Goal: Task Accomplishment & Management: Manage account settings

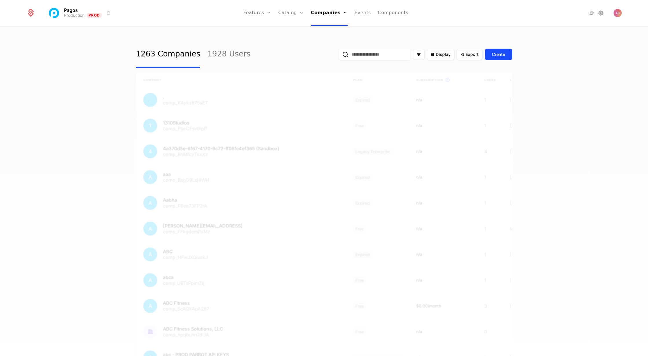
select select "***"
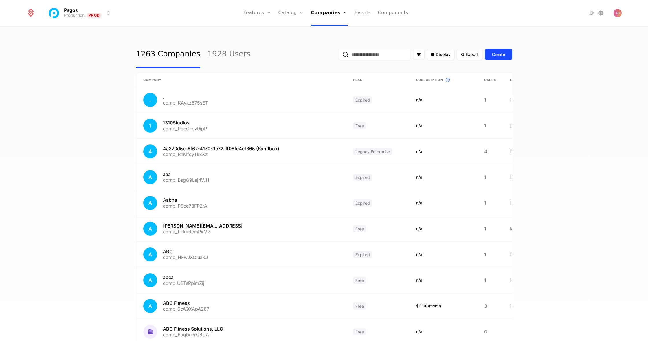
click at [294, 14] on link "Catalog" at bounding box center [291, 13] width 26 height 26
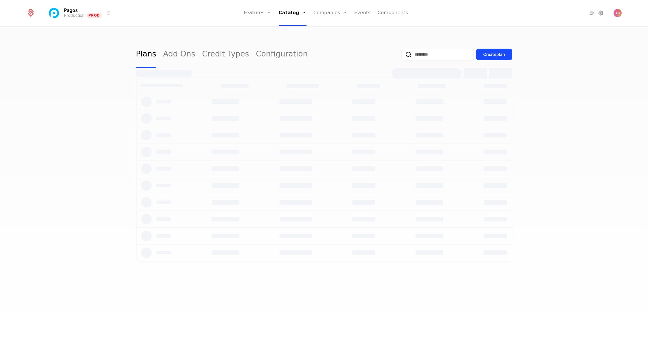
select select "***"
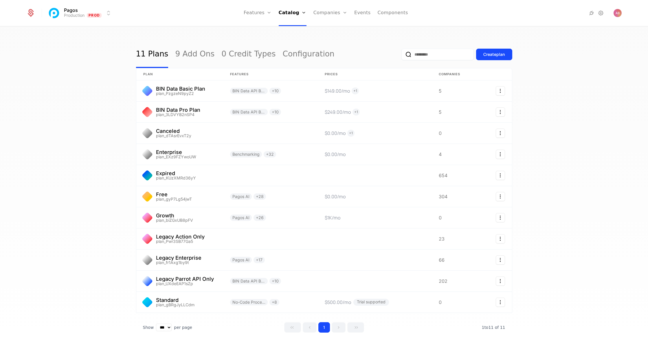
click at [296, 40] on link "Add Ons" at bounding box center [301, 37] width 30 height 5
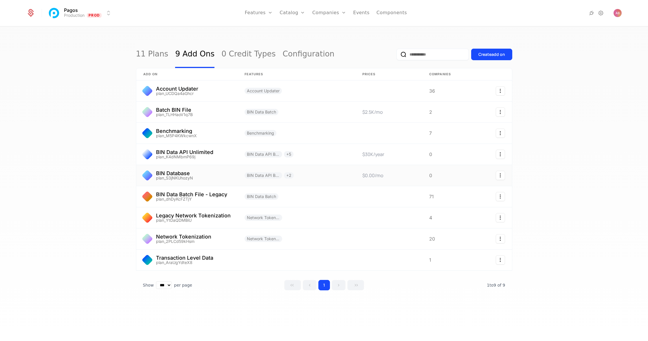
click at [196, 174] on link at bounding box center [186, 175] width 101 height 21
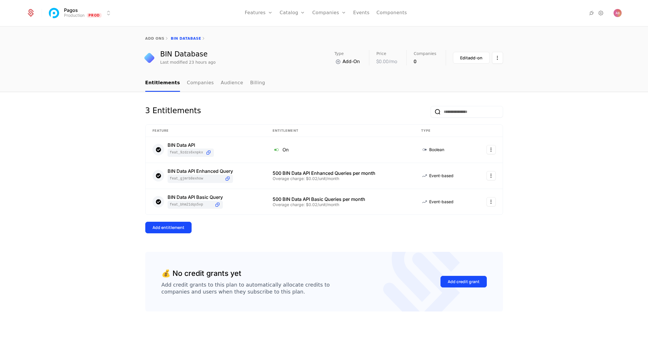
click at [149, 36] on div "add ons BIN Database" at bounding box center [324, 38] width 648 height 23
click at [152, 37] on link "add ons" at bounding box center [154, 38] width 19 height 4
select select "***"
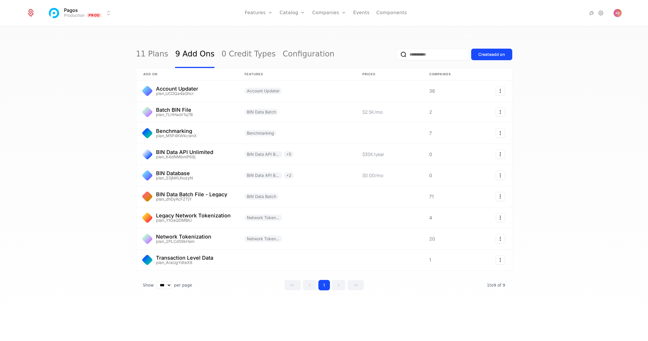
click at [482, 58] on button "Create add on" at bounding box center [491, 55] width 41 height 12
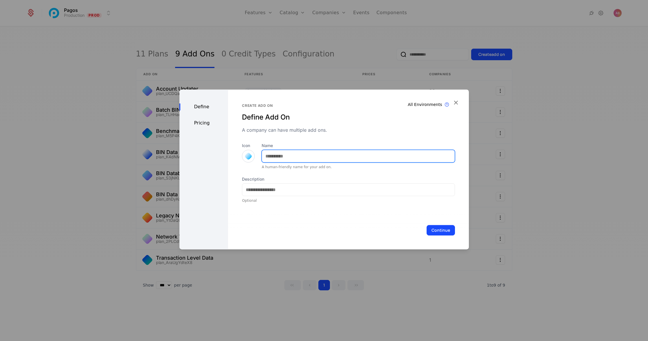
click at [278, 156] on input "Name" at bounding box center [358, 156] width 192 height 12
type input "**********"
click at [200, 124] on div "Pricing" at bounding box center [203, 122] width 49 height 7
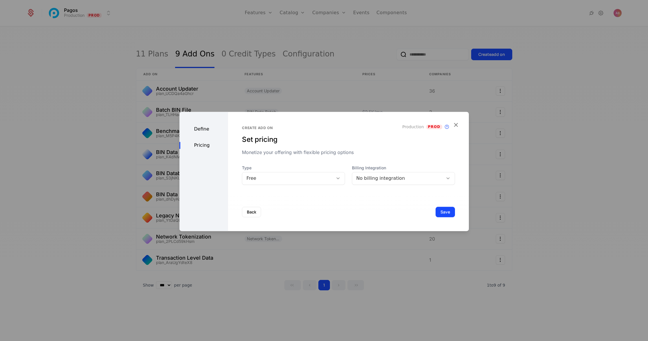
click at [278, 181] on div "Free" at bounding box center [287, 178] width 83 height 7
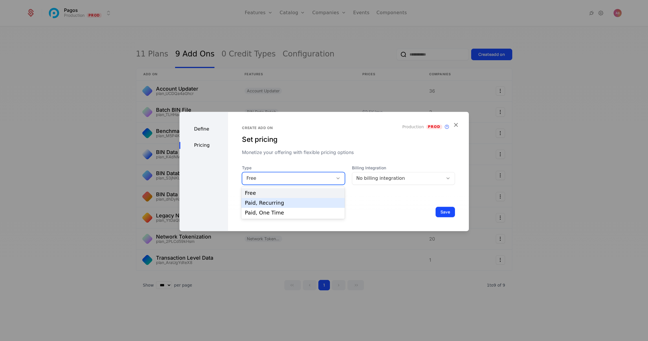
click at [275, 200] on div "Paid, Recurring" at bounding box center [293, 202] width 96 height 5
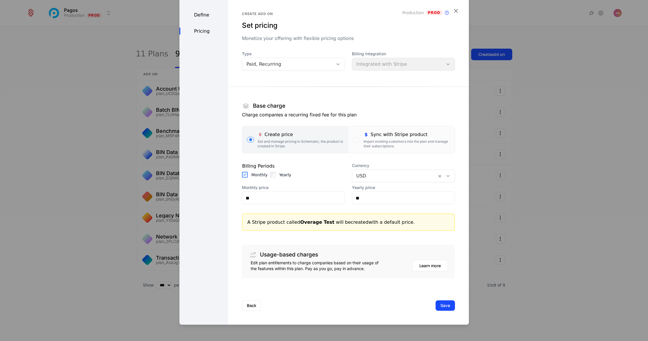
click at [248, 172] on div "Monthly" at bounding box center [254, 175] width 25 height 6
click at [446, 305] on button "Save" at bounding box center [444, 305] width 19 height 10
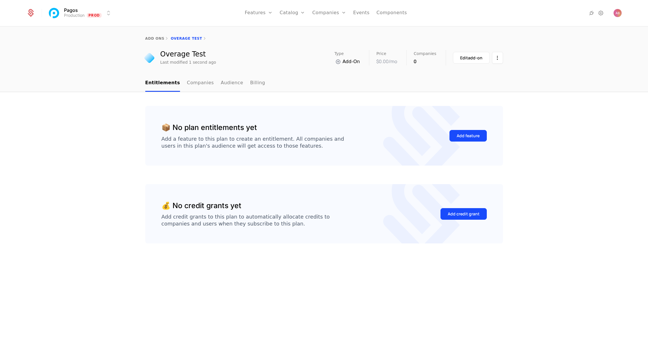
click at [470, 135] on div "Add feature" at bounding box center [467, 136] width 23 height 6
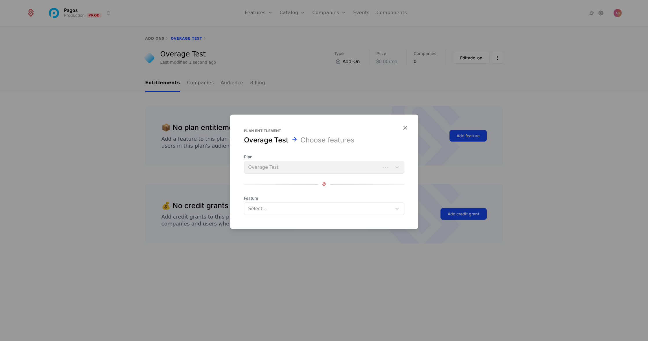
click at [276, 209] on div at bounding box center [318, 209] width 141 height 8
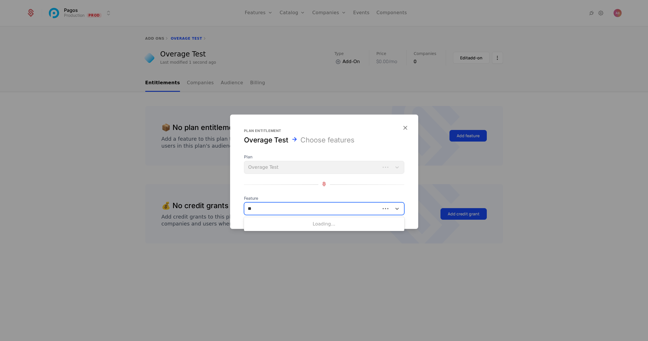
type input "***"
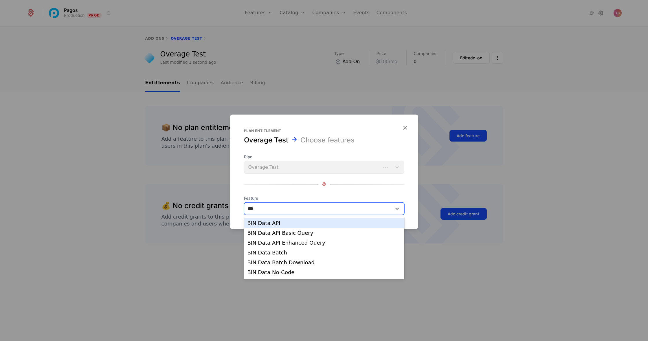
click at [265, 222] on div "BIN Data API" at bounding box center [323, 222] width 153 height 5
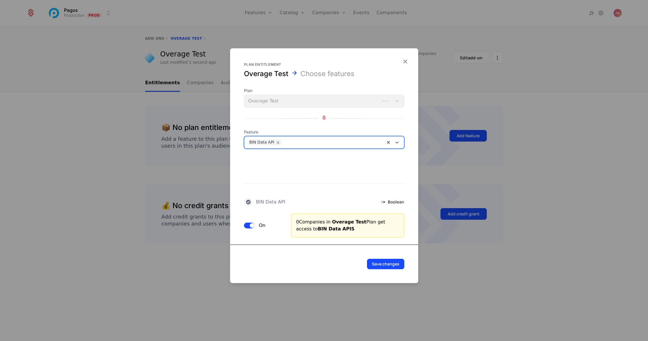
click at [298, 141] on div at bounding box center [332, 142] width 98 height 8
type input "***"
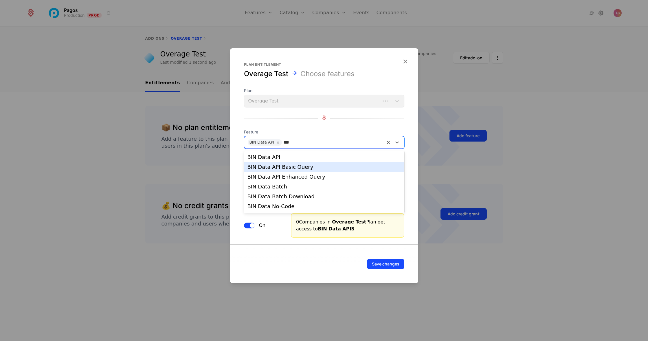
click at [297, 168] on div "BIN Data API Basic Query" at bounding box center [323, 166] width 153 height 5
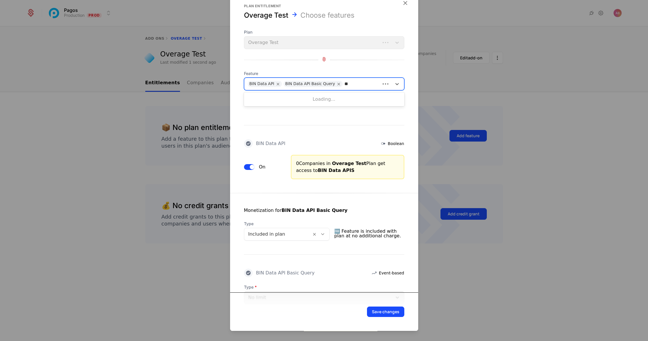
type input "***"
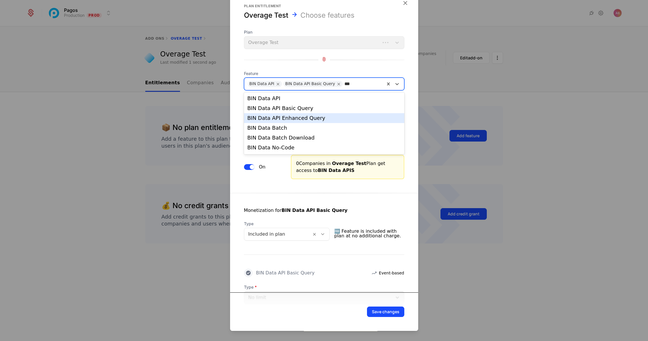
click at [282, 120] on div "BIN Data API Enhanced Query" at bounding box center [323, 117] width 153 height 5
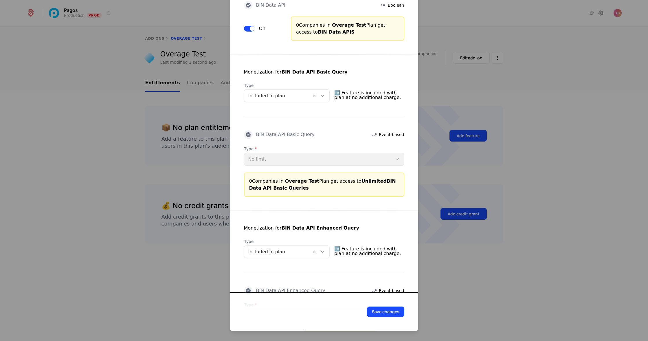
scroll to position [143, 0]
click at [325, 95] on icon at bounding box center [322, 96] width 5 height 5
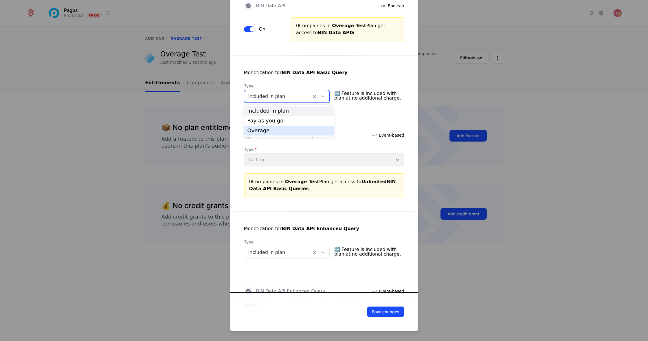
click at [263, 131] on div "Overage" at bounding box center [288, 130] width 83 height 5
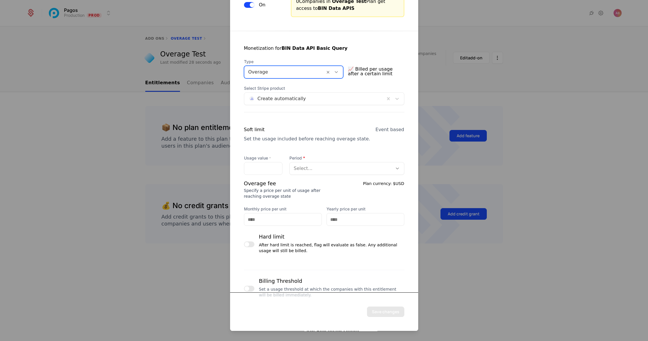
scroll to position [175, 0]
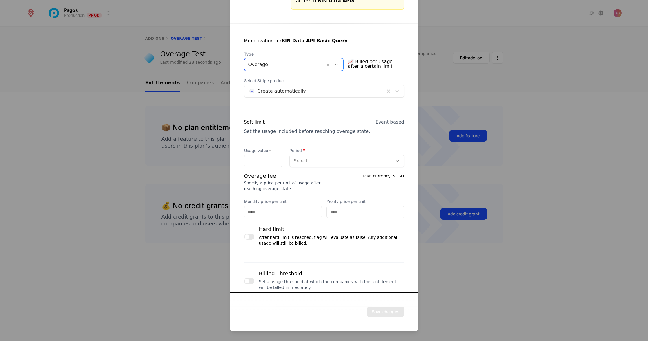
click at [321, 163] on div at bounding box center [341, 161] width 95 height 8
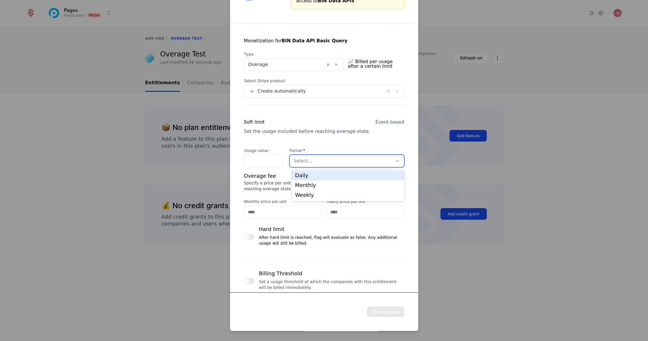
click at [316, 157] on div at bounding box center [341, 161] width 95 height 8
click at [254, 163] on input "Usage value *" at bounding box center [263, 161] width 38 height 12
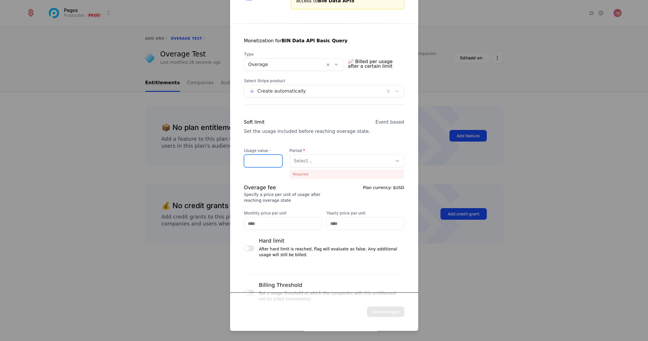
type input "***"
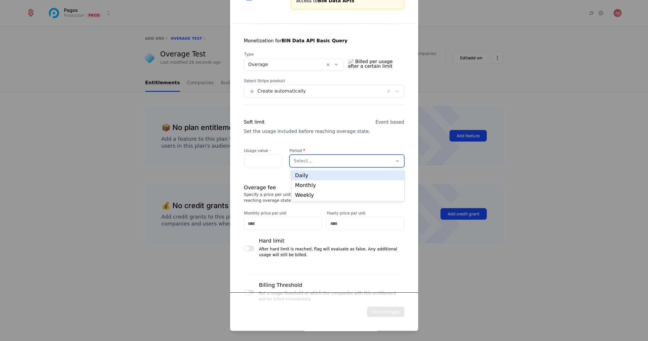
click at [320, 161] on div at bounding box center [341, 161] width 95 height 8
click at [310, 184] on div "Monthly" at bounding box center [348, 185] width 106 height 5
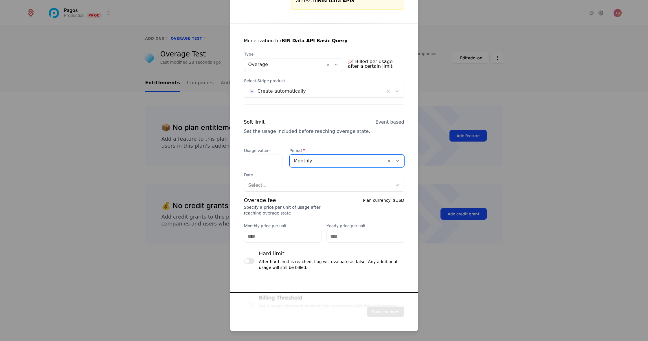
click at [317, 159] on div at bounding box center [338, 161] width 88 height 8
click at [323, 157] on div at bounding box center [338, 161] width 88 height 8
click at [285, 185] on div at bounding box center [318, 185] width 140 height 8
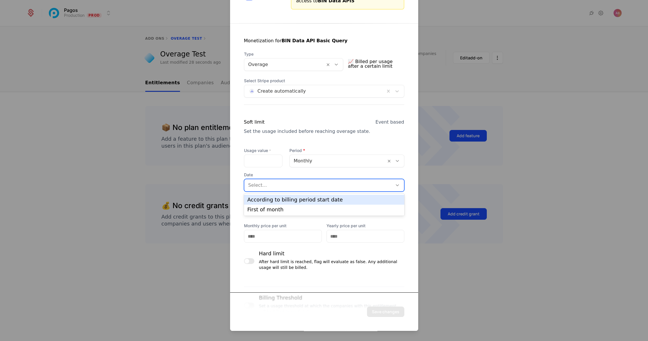
click at [279, 199] on div "According to billing period start date" at bounding box center [323, 199] width 153 height 5
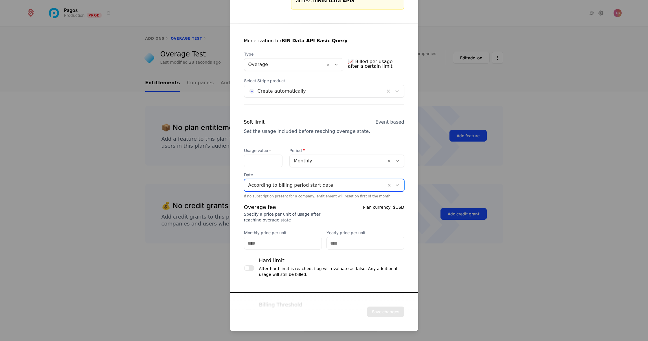
click at [305, 185] on div at bounding box center [315, 185] width 134 height 8
click at [287, 200] on div "According to billing period start date" at bounding box center [323, 199] width 153 height 5
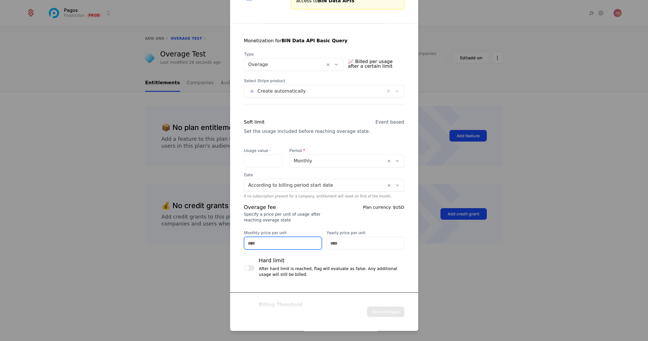
click at [270, 243] on input "Monthly price per unit" at bounding box center [282, 243] width 77 height 12
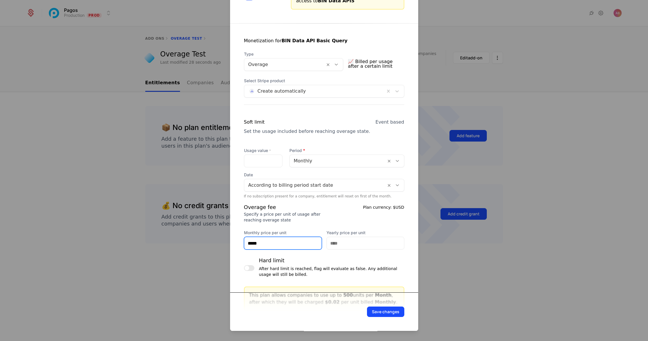
type input "*****"
click at [343, 222] on div "Overage fee Specify a price per unit of usage after reaching overage state Plan…" at bounding box center [324, 226] width 160 height 46
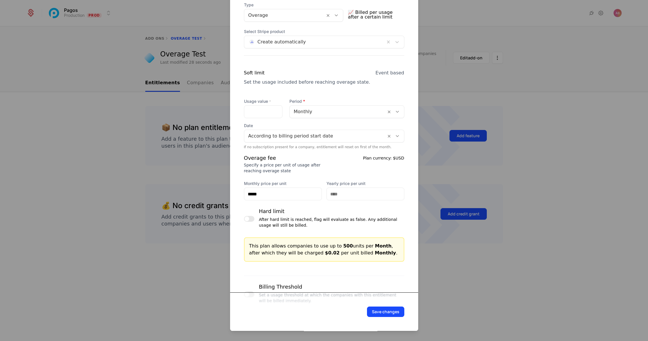
scroll to position [223, 0]
click at [253, 220] on button "button" at bounding box center [249, 219] width 10 height 6
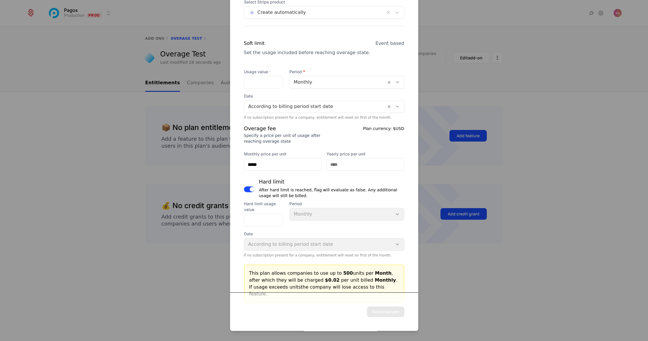
scroll to position [254, 0]
click at [253, 218] on input "Hard limit usage value" at bounding box center [263, 219] width 38 height 12
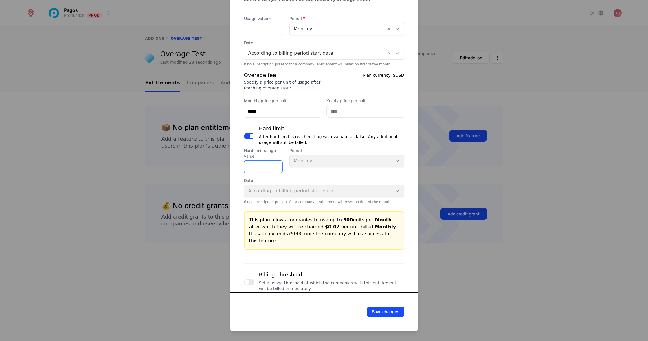
scroll to position [332, 0]
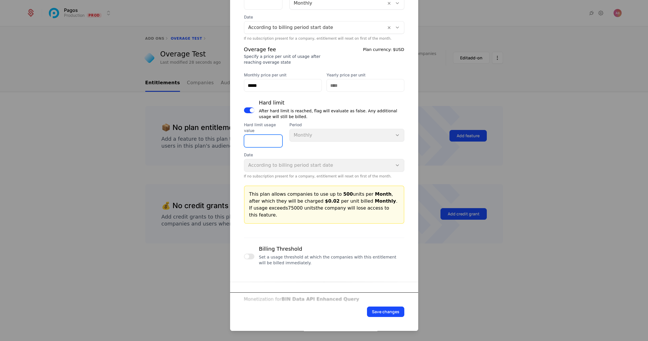
type input "*****"
drag, startPoint x: 249, startPoint y: 193, endPoint x: 392, endPoint y: 211, distance: 144.0
click at [392, 211] on div "This plan allows companies to use up to 500 units per Month , after which they …" at bounding box center [324, 205] width 150 height 28
click at [311, 237] on div "Billing Threshold Set a usage threshold at which the companies with this entitl…" at bounding box center [324, 252] width 160 height 30
click at [246, 110] on button "button" at bounding box center [249, 110] width 10 height 6
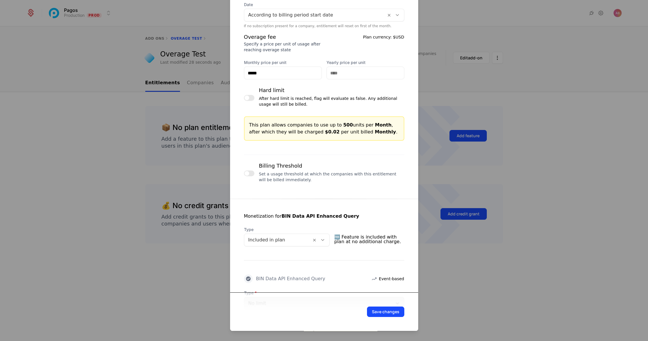
scroll to position [344, 0]
click at [250, 172] on button "button" at bounding box center [249, 174] width 10 height 6
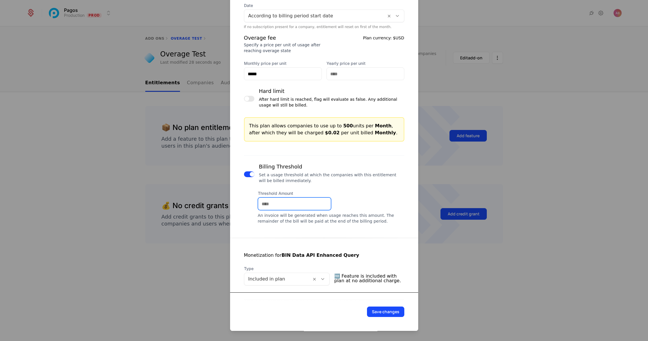
click at [274, 205] on input "Threshold Amount" at bounding box center [294, 204] width 73 height 12
drag, startPoint x: 358, startPoint y: 222, endPoint x: 256, endPoint y: 213, distance: 102.5
click at [256, 213] on div "Billing Threshold Set a usage threshold at which the companies with this entitl…" at bounding box center [324, 189] width 160 height 69
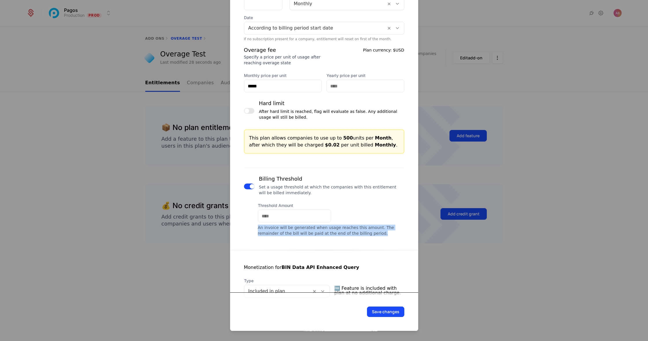
scroll to position [332, 0]
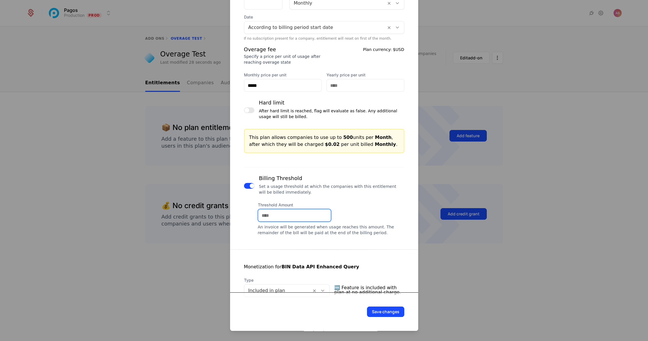
click at [273, 212] on input "Threshold Amount" at bounding box center [294, 215] width 73 height 12
type input "********"
drag, startPoint x: 282, startPoint y: 214, endPoint x: 241, endPoint y: 214, distance: 40.8
click at [241, 214] on div "Monetization for BIN Data API Basic Query Type Overage 📈 Billed per usage after…" at bounding box center [324, 51] width 188 height 370
type input "******"
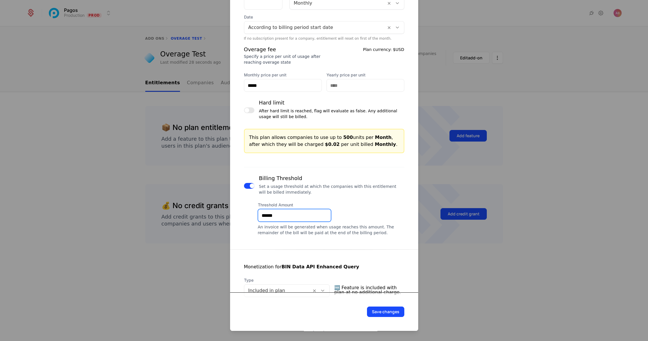
drag, startPoint x: 278, startPoint y: 216, endPoint x: 260, endPoint y: 216, distance: 17.9
click at [260, 216] on input "******" at bounding box center [294, 215] width 73 height 12
click at [246, 187] on button "button" at bounding box center [249, 186] width 10 height 6
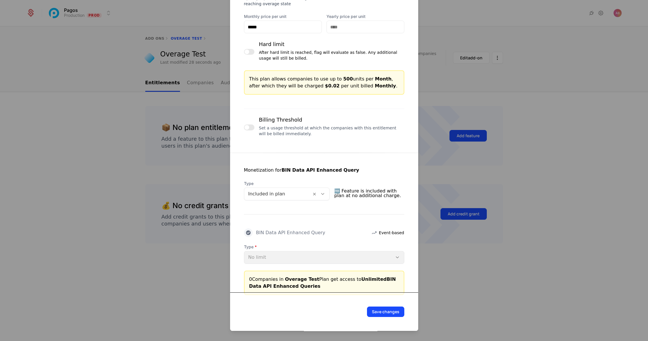
scroll to position [400, 0]
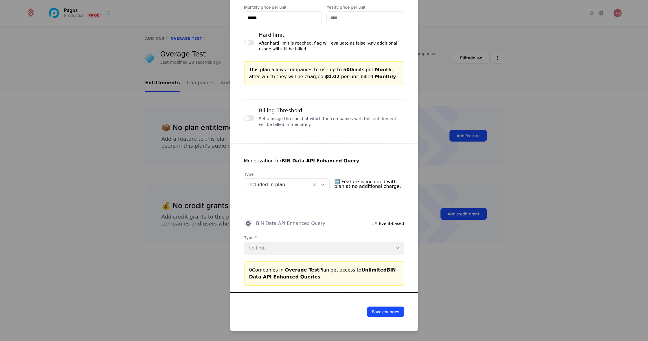
click at [327, 185] on div at bounding box center [323, 184] width 10 height 6
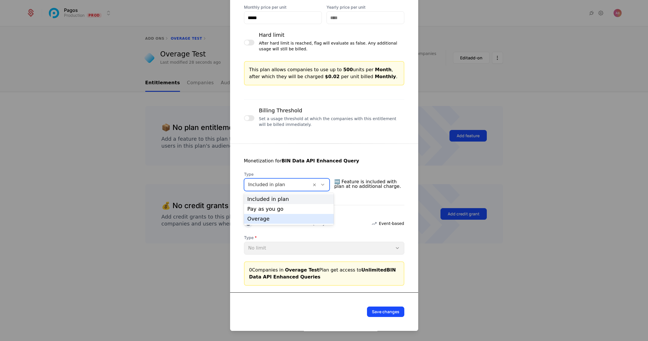
click at [294, 220] on div "Overage" at bounding box center [288, 218] width 83 height 5
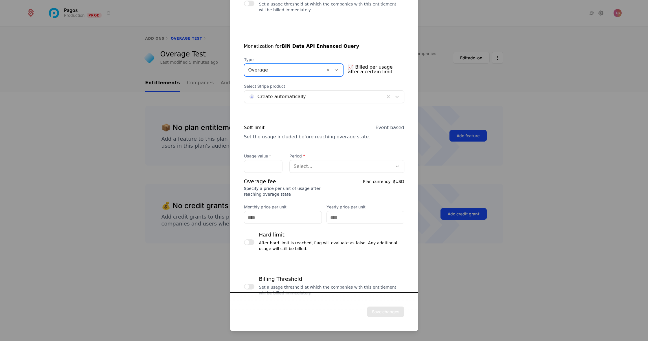
scroll to position [527, 0]
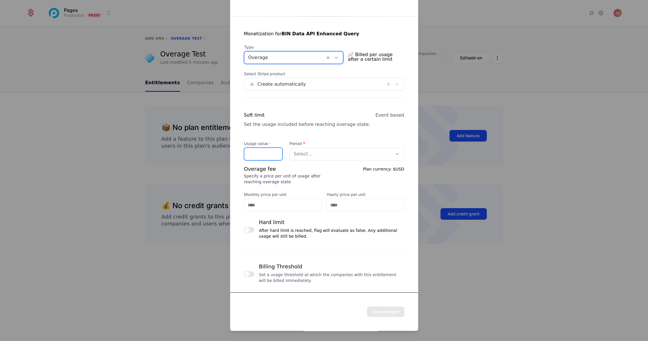
click at [269, 154] on input "Usage value *" at bounding box center [263, 154] width 38 height 12
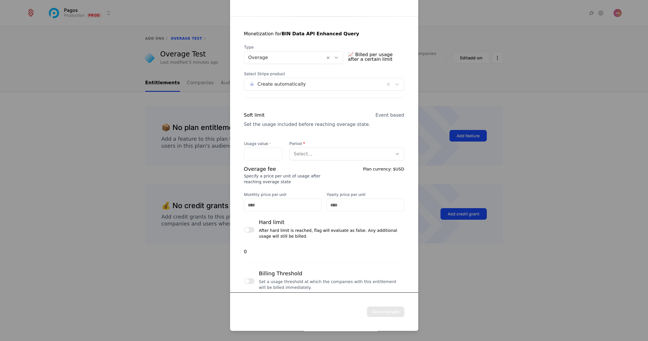
click at [325, 152] on div at bounding box center [341, 154] width 95 height 8
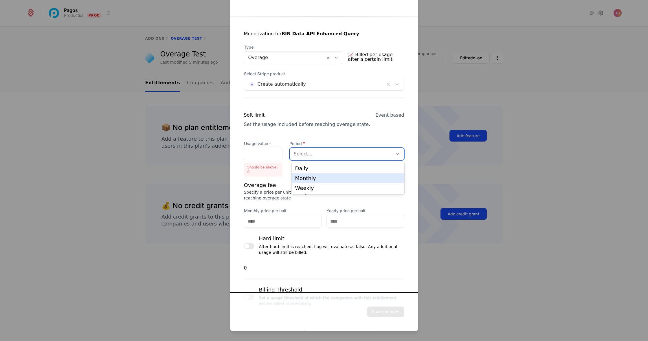
click at [311, 176] on div "Monthly" at bounding box center [348, 178] width 106 height 5
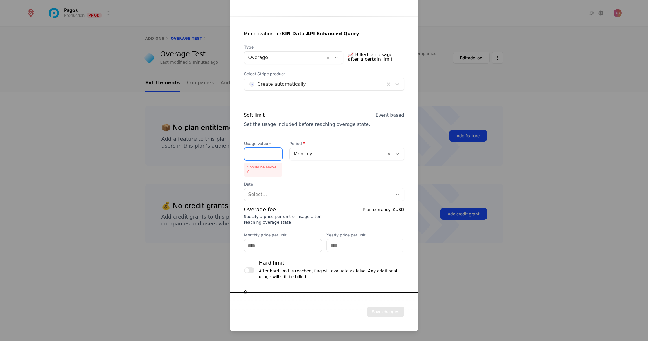
drag, startPoint x: 250, startPoint y: 153, endPoint x: 233, endPoint y: 148, distance: 18.0
click at [233, 148] on div "Monetization for BIN Data API Enhanced Query Type Overage 📈 Billed per usage af…" at bounding box center [324, 174] width 188 height 316
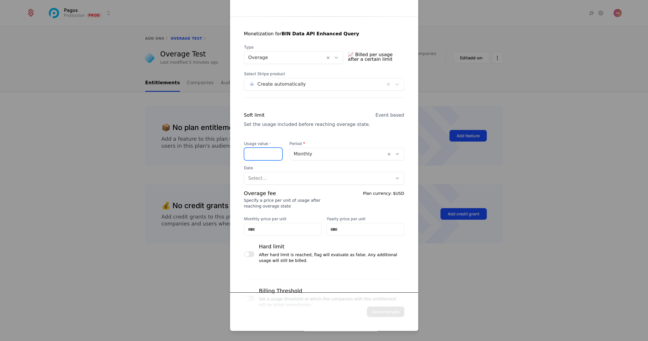
type input "*"
click at [270, 177] on div at bounding box center [318, 178] width 140 height 8
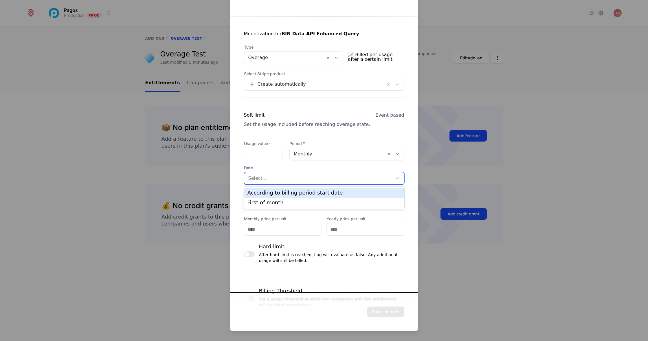
click at [268, 193] on div "According to billing period start date" at bounding box center [323, 192] width 153 height 5
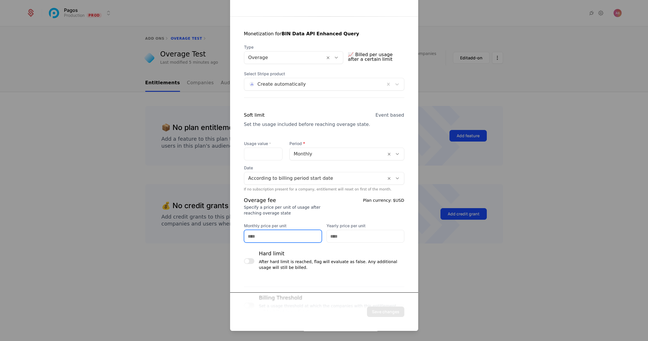
click at [262, 232] on input "Monthly price per unit" at bounding box center [282, 236] width 77 height 12
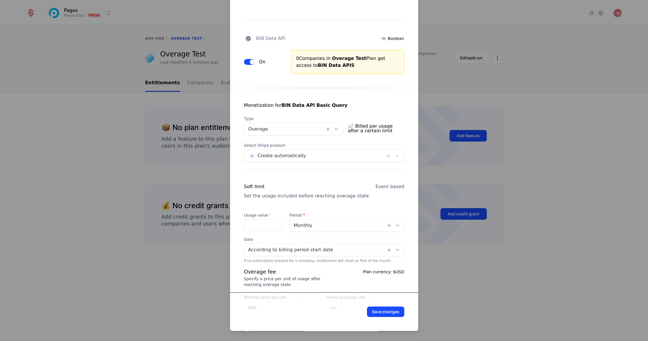
scroll to position [0, 0]
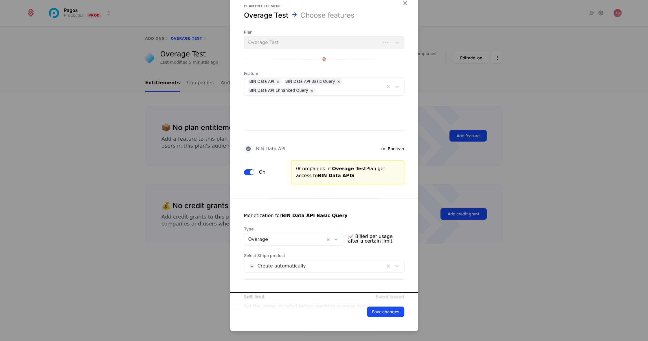
type input "*****"
click at [405, 4] on icon "button" at bounding box center [405, 3] width 8 height 8
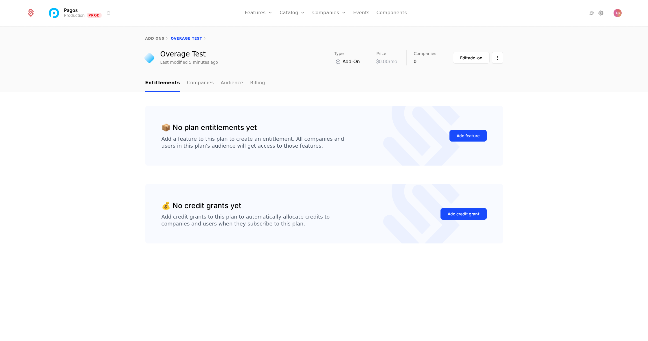
click at [492, 57] on html "Pagos Production Prod Features Features Flags Catalog Plans Add Ons Credits Con…" at bounding box center [324, 170] width 648 height 341
click at [474, 74] on div "Delete add-on" at bounding box center [470, 75] width 37 height 8
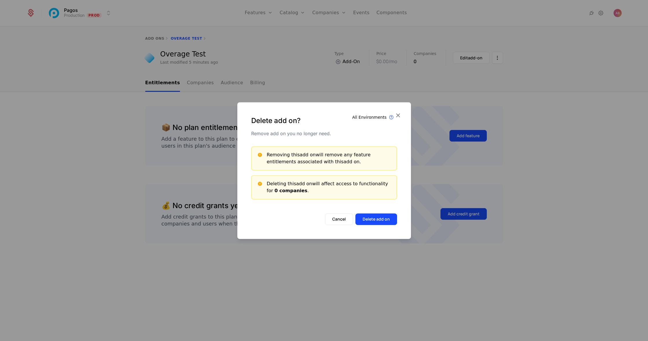
click at [372, 219] on button "Delete add on" at bounding box center [376, 219] width 42 height 12
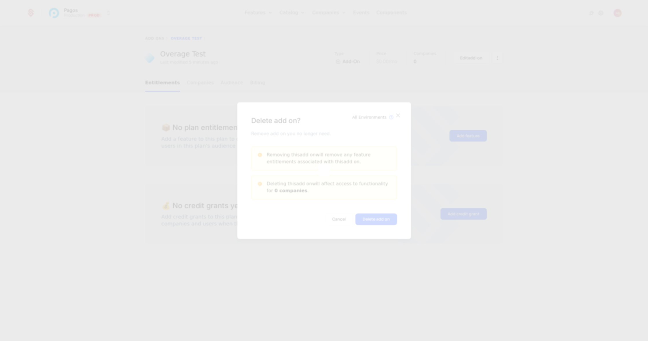
select select "***"
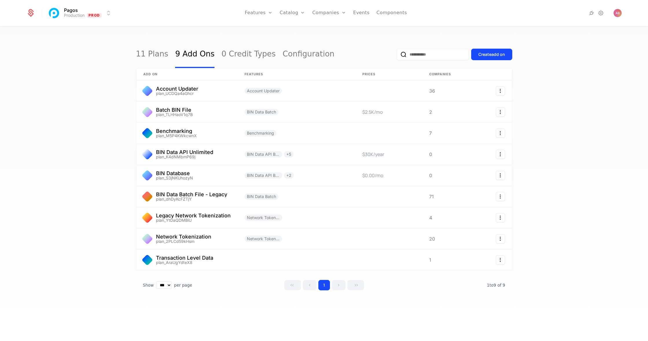
click at [295, 58] on link "Configuration" at bounding box center [301, 56] width 30 height 5
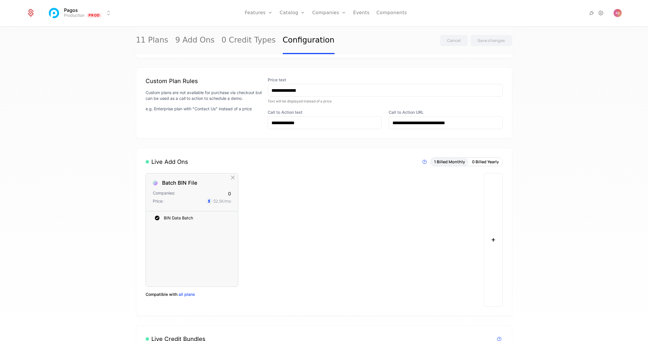
scroll to position [222, 0]
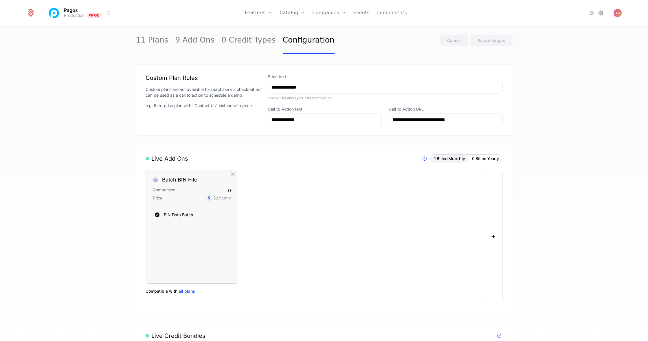
click at [490, 236] on button "+" at bounding box center [493, 236] width 19 height 133
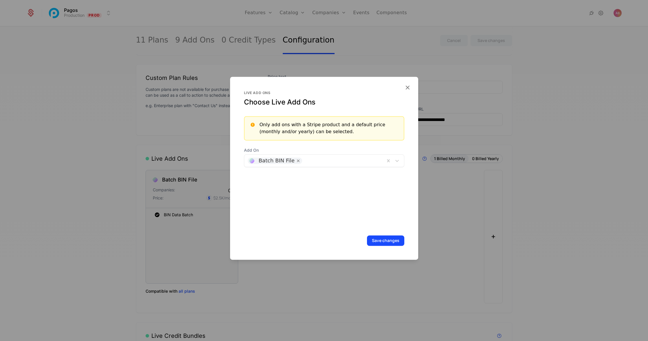
click at [333, 165] on div "Batch BIN File" at bounding box center [314, 160] width 141 height 9
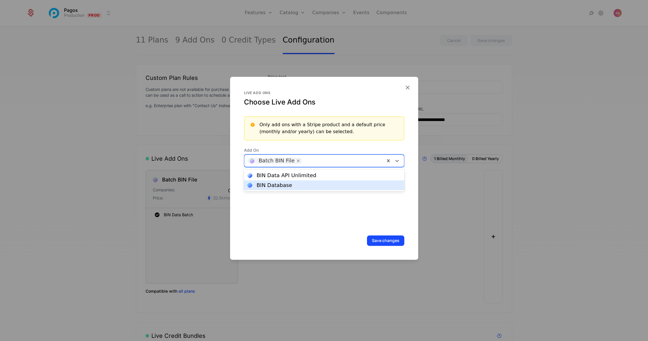
click at [301, 184] on div "BIN Database" at bounding box center [323, 185] width 153 height 5
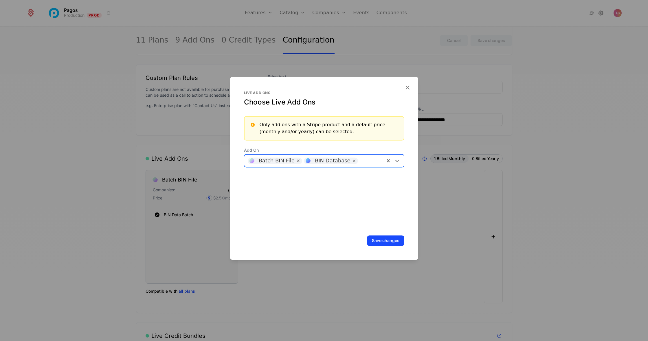
click at [385, 239] on button "Save changes" at bounding box center [385, 240] width 37 height 10
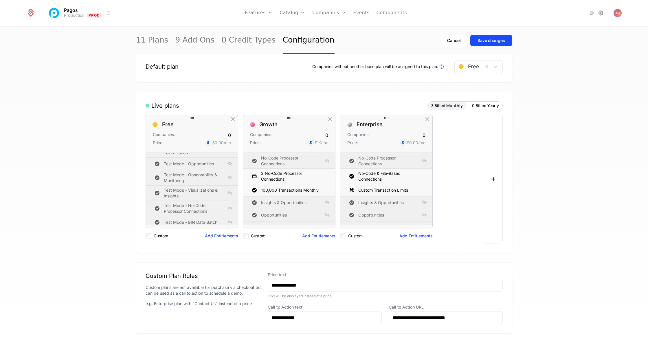
scroll to position [0, 0]
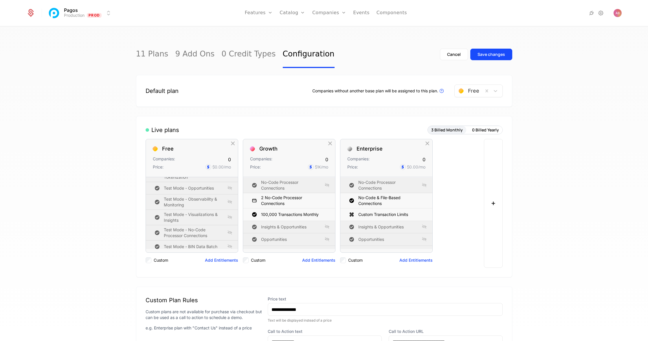
click at [488, 51] on div "Save changes" at bounding box center [490, 54] width 27 height 6
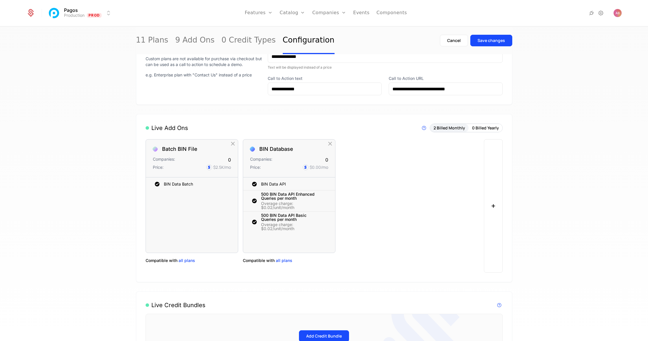
scroll to position [306, 0]
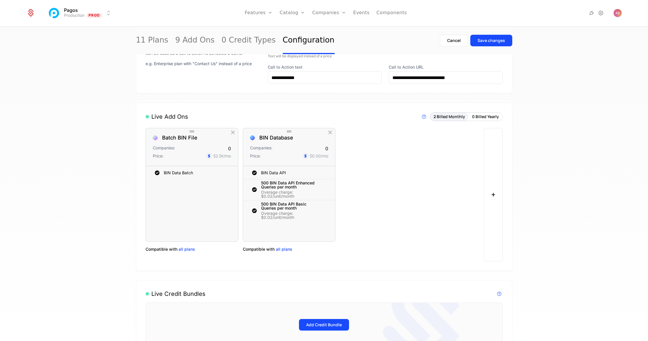
click at [283, 249] on span "all plans" at bounding box center [284, 249] width 16 height 6
click at [281, 249] on span "all plans" at bounding box center [284, 249] width 16 height 6
click at [284, 249] on span "all plans" at bounding box center [284, 249] width 16 height 6
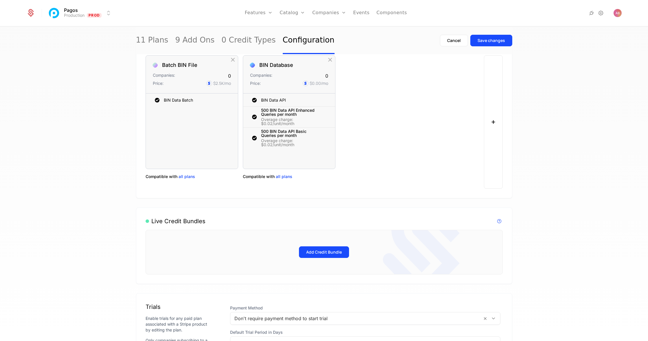
scroll to position [402, 0]
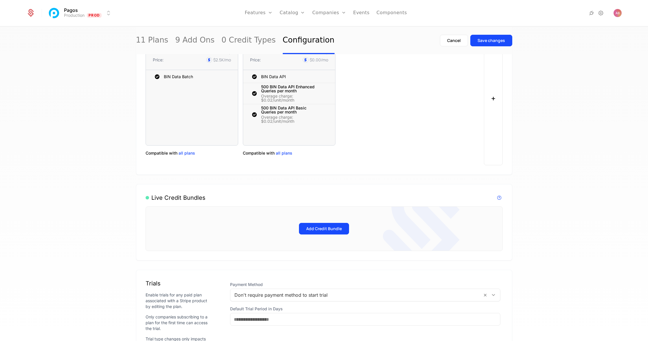
click at [283, 152] on span "all plans" at bounding box center [284, 153] width 16 height 6
click at [284, 155] on span "all plans" at bounding box center [284, 153] width 16 height 6
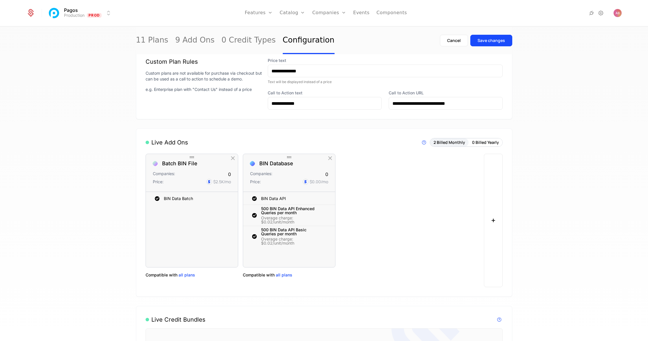
scroll to position [281, 0]
click at [331, 155] on icon "button" at bounding box center [330, 158] width 8 height 8
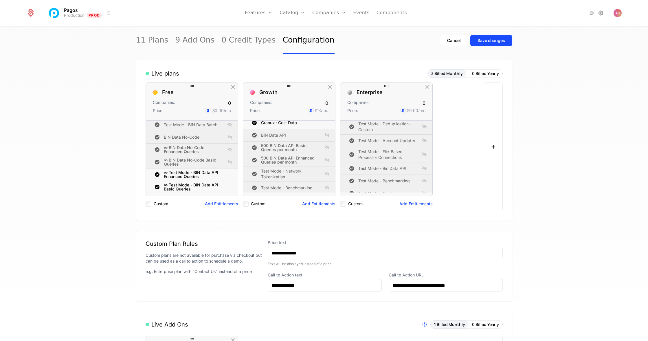
scroll to position [98, 0]
click at [293, 30] on link "Plans" at bounding box center [301, 28] width 30 height 5
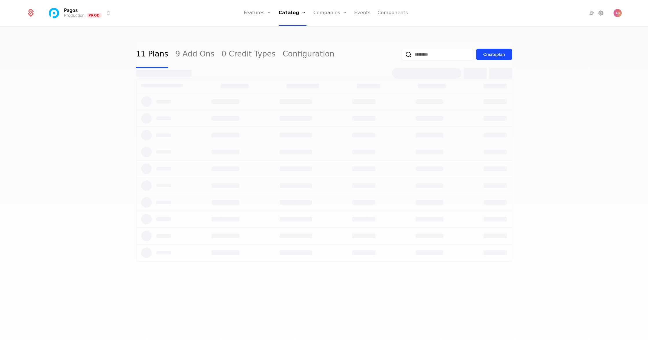
select select "***"
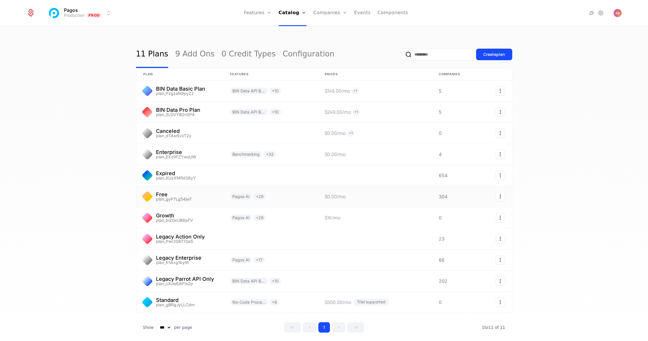
click at [174, 201] on link at bounding box center [179, 196] width 87 height 21
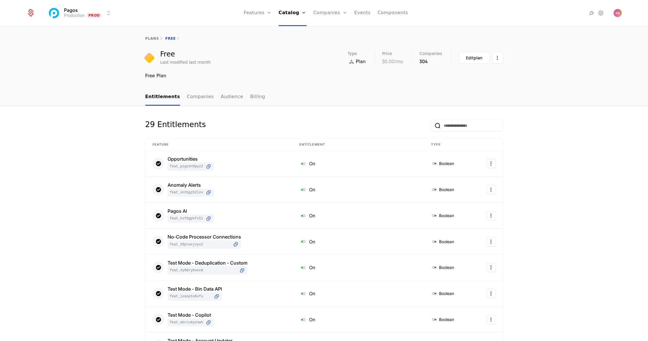
click at [148, 39] on link "plans" at bounding box center [152, 38] width 14 height 4
select select "***"
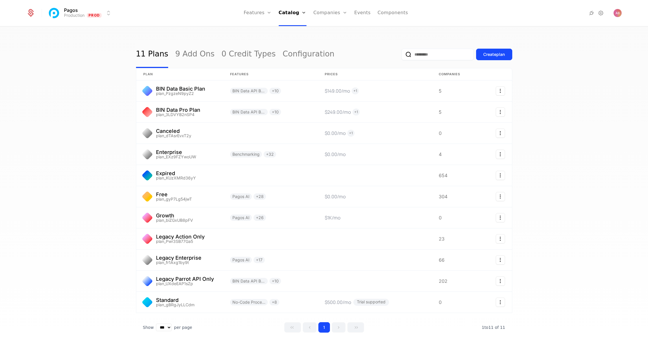
click at [180, 54] on link "9 Add Ons" at bounding box center [194, 54] width 39 height 27
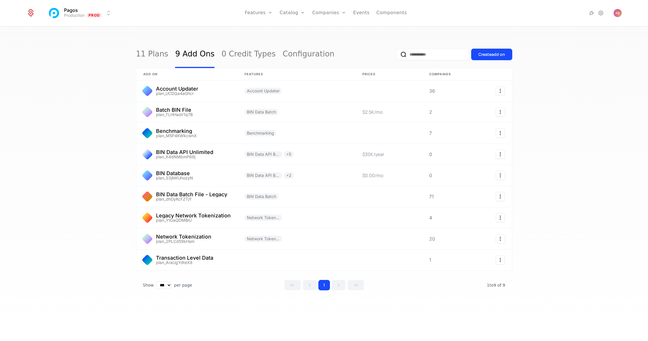
click at [297, 55] on link "Configuration" at bounding box center [301, 56] width 30 height 5
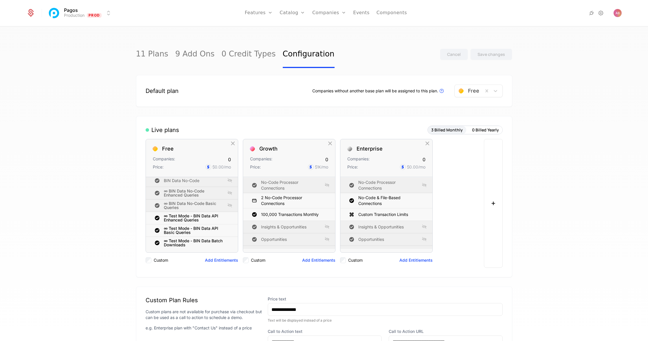
click at [289, 31] on link "Plans" at bounding box center [301, 28] width 30 height 5
select select "***"
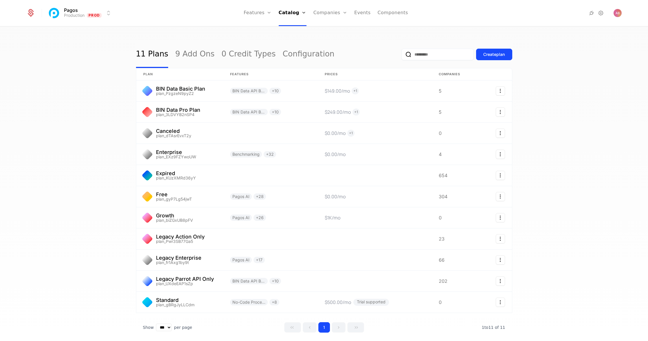
click at [185, 49] on link "9 Add Ons" at bounding box center [194, 54] width 39 height 27
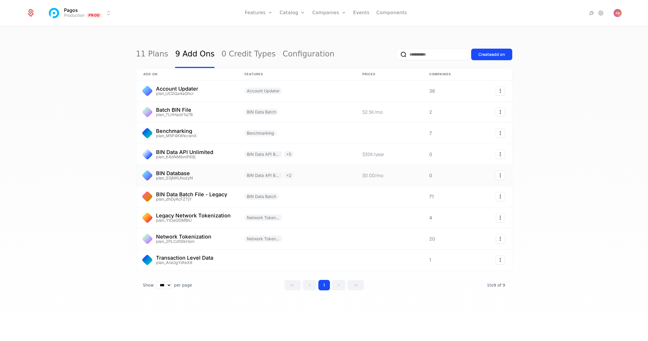
click at [174, 175] on link at bounding box center [186, 175] width 101 height 21
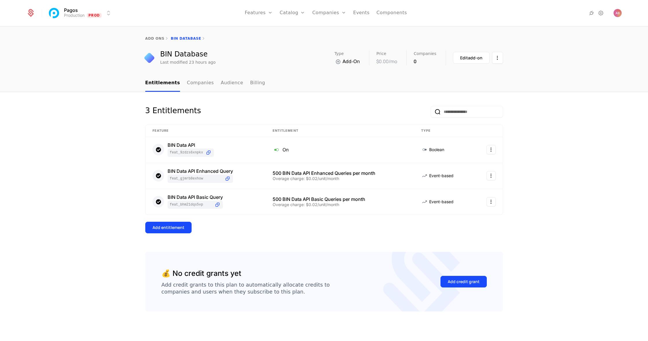
click at [250, 81] on link "Billing" at bounding box center [257, 83] width 15 height 17
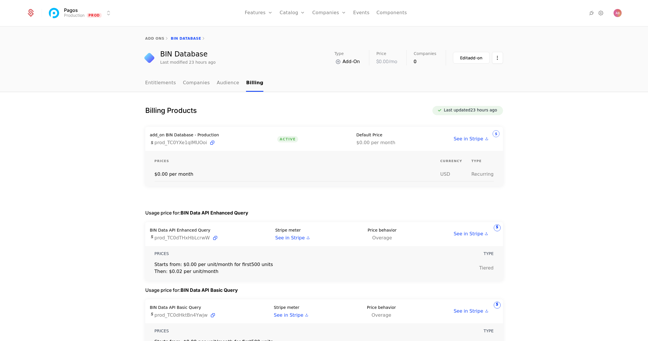
click at [151, 37] on link "add ons" at bounding box center [154, 38] width 19 height 4
select select "***"
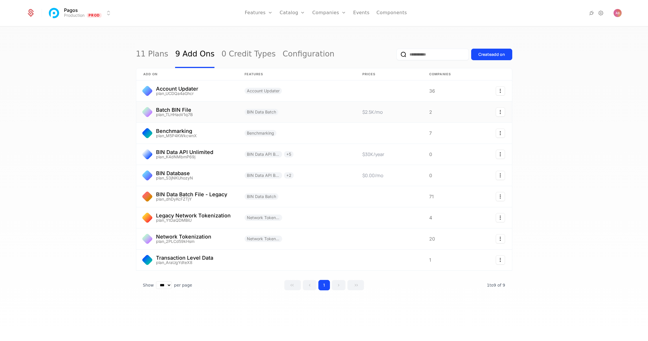
click at [177, 110] on link at bounding box center [186, 112] width 101 height 21
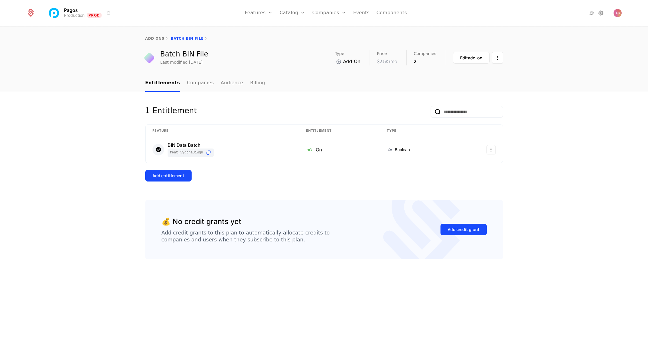
click at [252, 85] on link "Billing" at bounding box center [257, 83] width 15 height 17
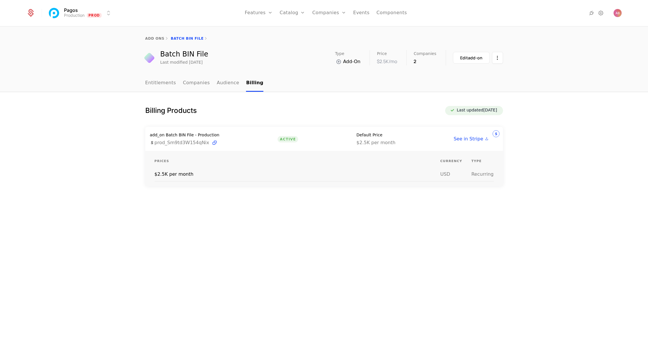
click at [159, 82] on link "Entitlements" at bounding box center [160, 83] width 31 height 17
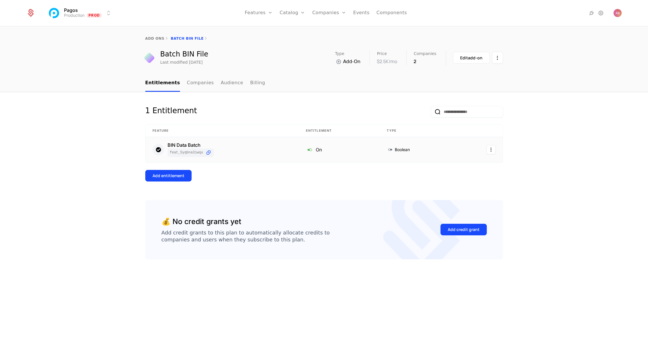
click at [491, 153] on html "Pagos Production Prod Features Features Flags Catalog Plans Add Ons Credits Con…" at bounding box center [324, 170] width 648 height 341
click at [461, 176] on div "Edit" at bounding box center [467, 178] width 44 height 8
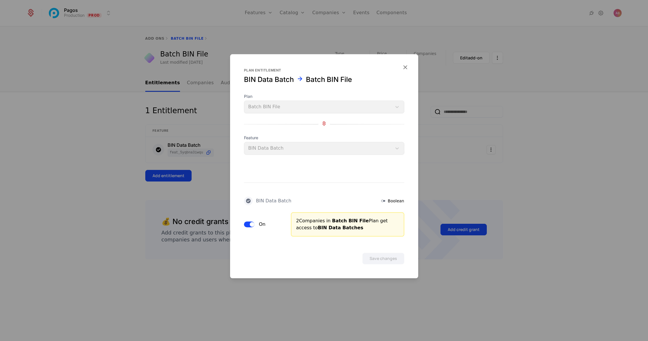
click at [406, 67] on icon "button" at bounding box center [405, 67] width 8 height 8
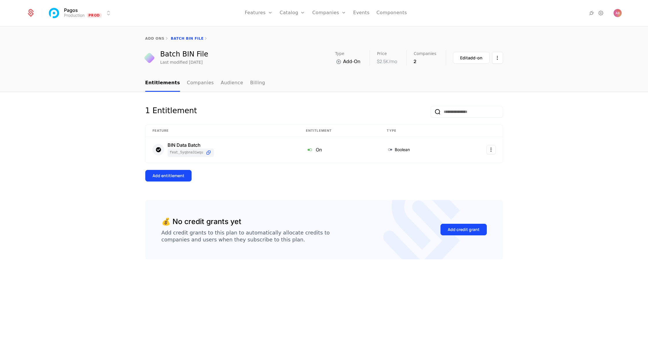
click at [150, 39] on link "add ons" at bounding box center [154, 38] width 19 height 4
select select "***"
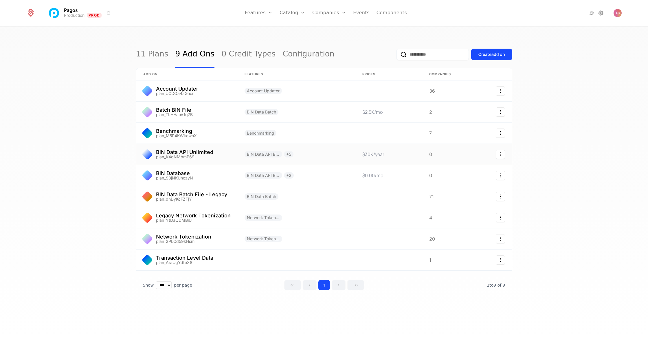
click at [305, 155] on link at bounding box center [296, 154] width 118 height 21
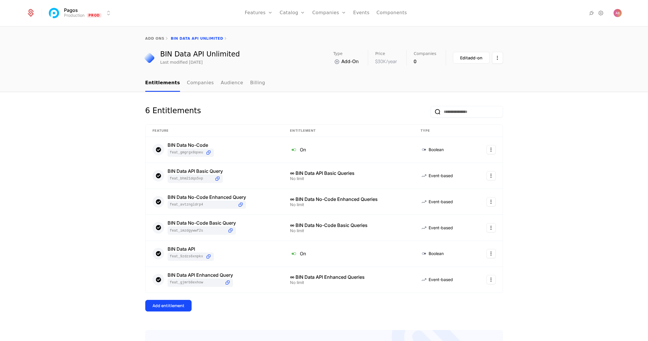
click at [250, 85] on link "Billing" at bounding box center [257, 83] width 15 height 17
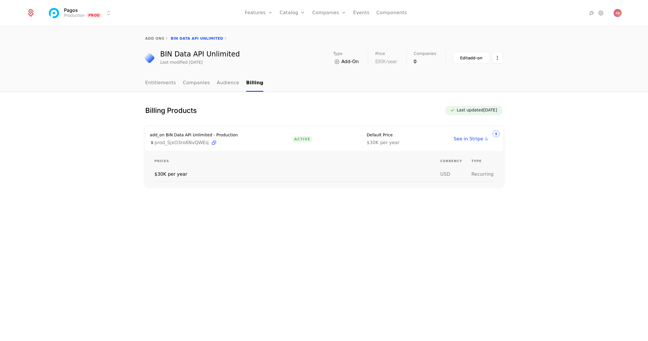
click at [153, 37] on link "add ons" at bounding box center [154, 38] width 19 height 4
select select "***"
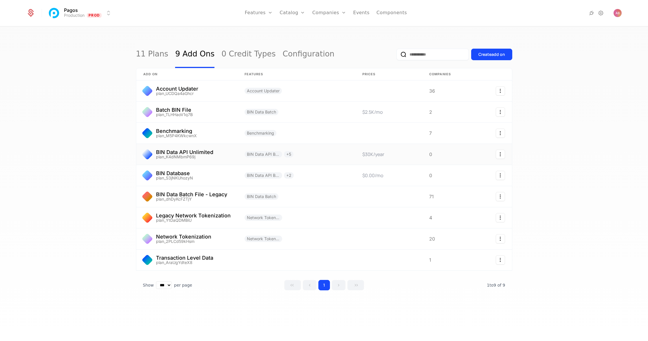
click at [502, 155] on icon "Select action" at bounding box center [500, 154] width 9 height 9
click at [474, 168] on div "Delete add on" at bounding box center [472, 170] width 37 height 8
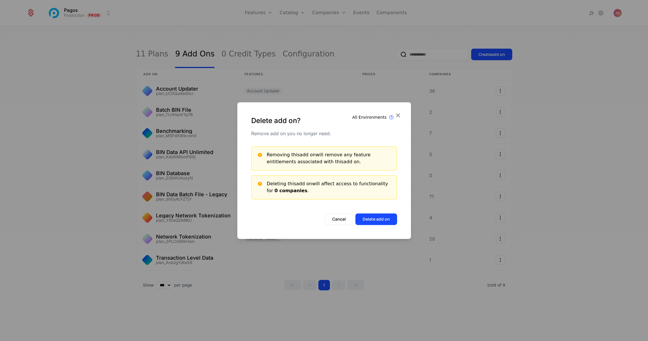
click at [341, 219] on button "Cancel" at bounding box center [339, 219] width 28 height 12
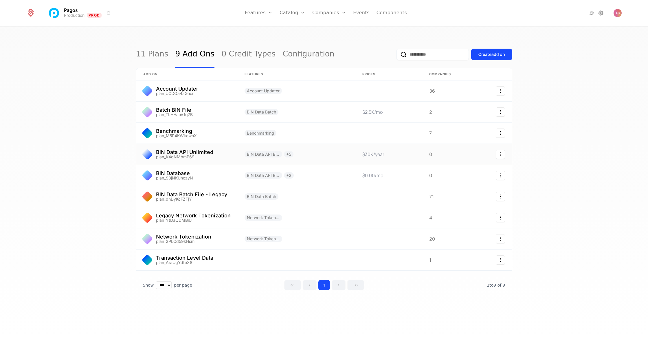
click at [502, 157] on icon "Select action" at bounding box center [500, 154] width 9 height 9
click at [473, 170] on div "Delete add on" at bounding box center [472, 170] width 37 height 8
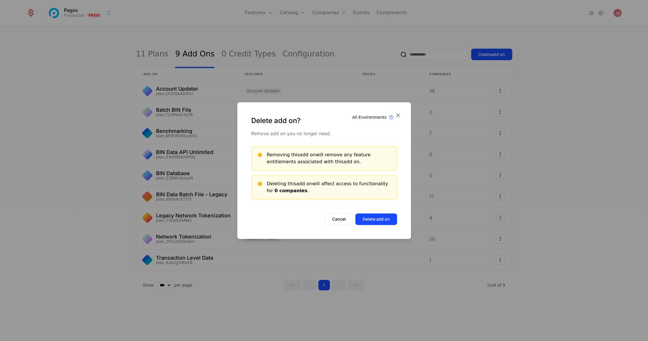
click at [377, 220] on button "Delete add on" at bounding box center [376, 219] width 42 height 12
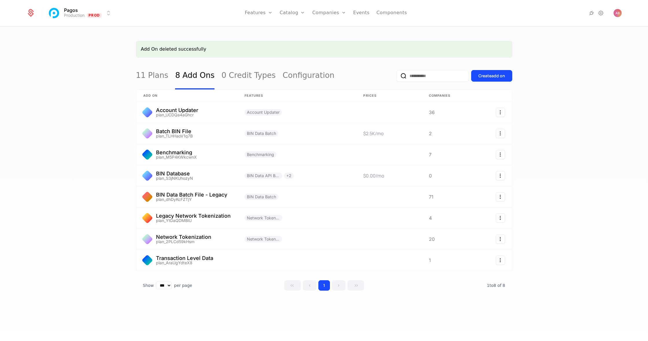
click at [295, 30] on link "Plans" at bounding box center [301, 28] width 30 height 5
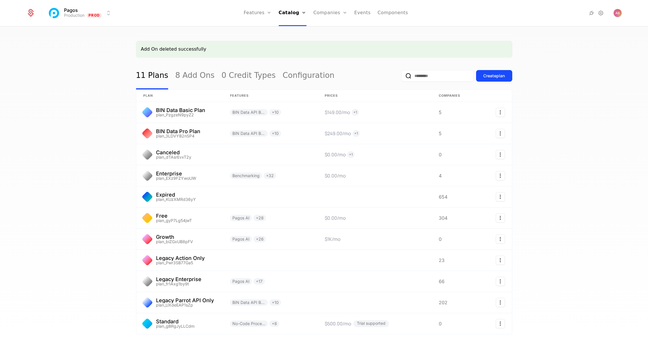
click at [328, 31] on link "Companies" at bounding box center [333, 28] width 27 height 5
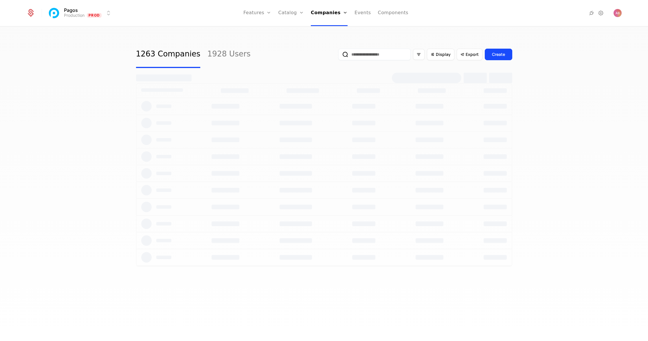
select select "***"
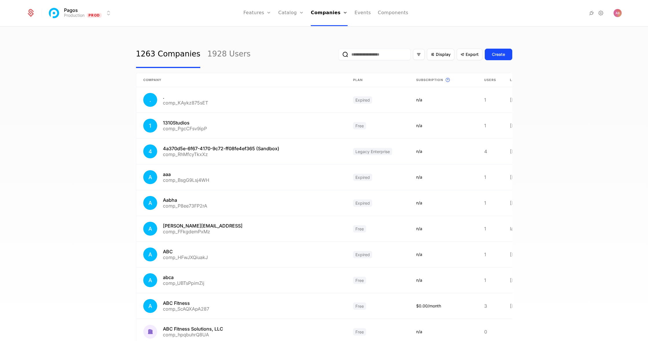
click at [293, 30] on link "Plans" at bounding box center [300, 28] width 30 height 5
select select "***"
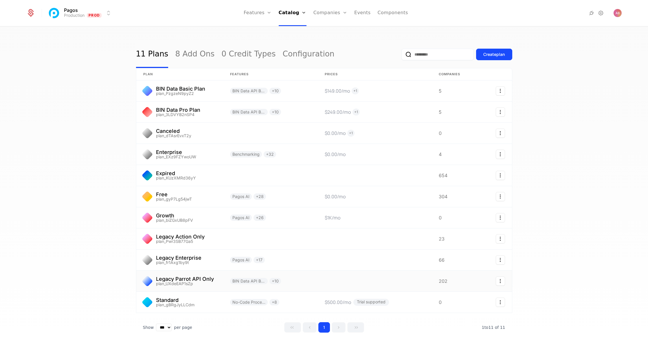
scroll to position [21, 0]
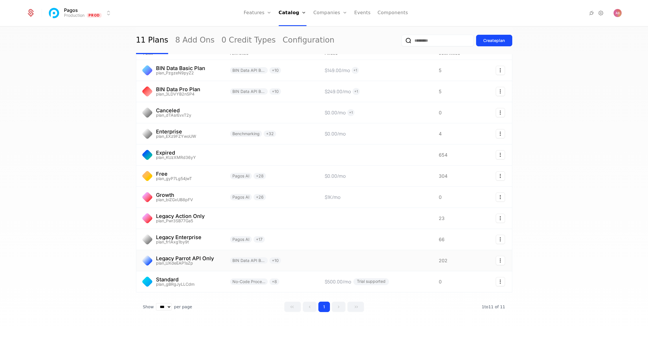
click at [395, 259] on link at bounding box center [375, 260] width 114 height 21
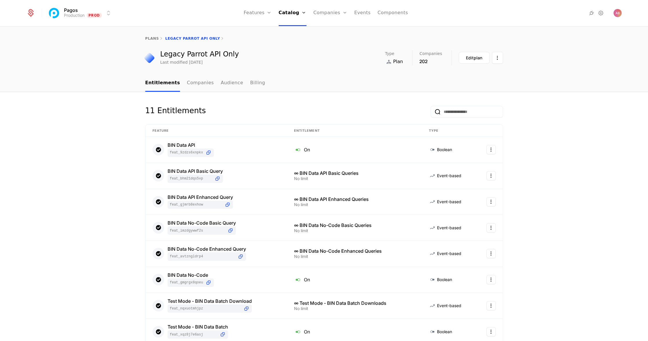
click at [195, 81] on link "Companies" at bounding box center [200, 83] width 27 height 17
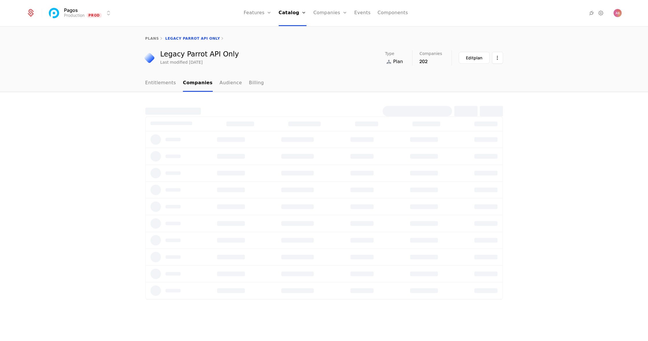
select select "***"
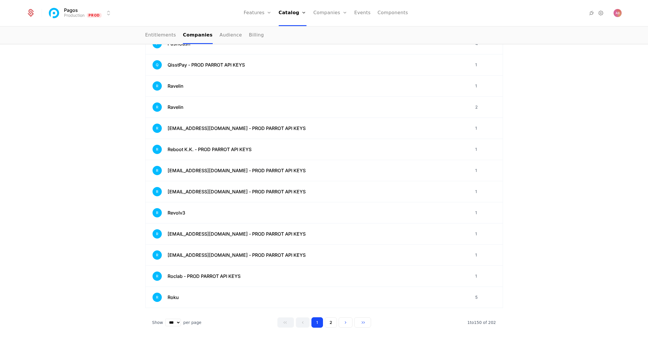
scroll to position [2997, 0]
click at [180, 321] on select "** ** ** *** ***" at bounding box center [173, 322] width 16 height 8
click at [332, 323] on button "2" at bounding box center [331, 322] width 12 height 10
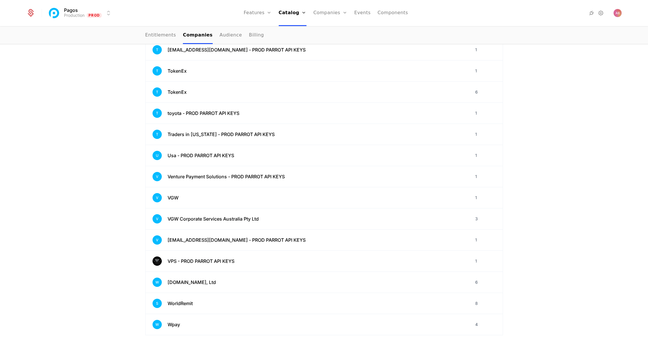
scroll to position [928, 0]
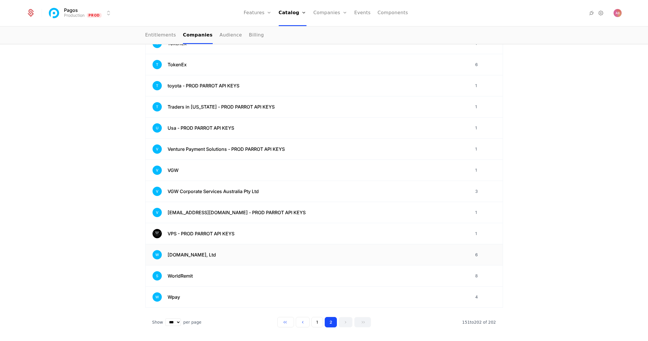
click at [195, 254] on span "[DOMAIN_NAME], Ltd" at bounding box center [191, 254] width 48 height 7
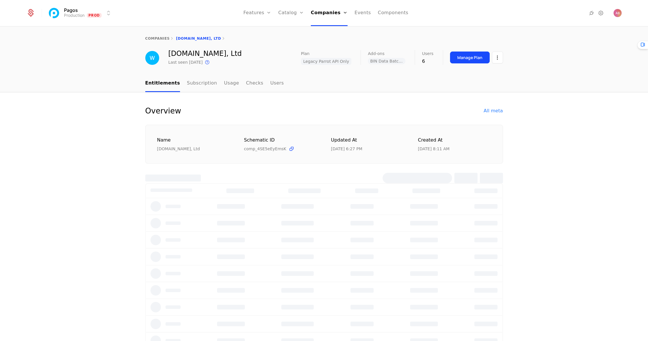
select select "***"
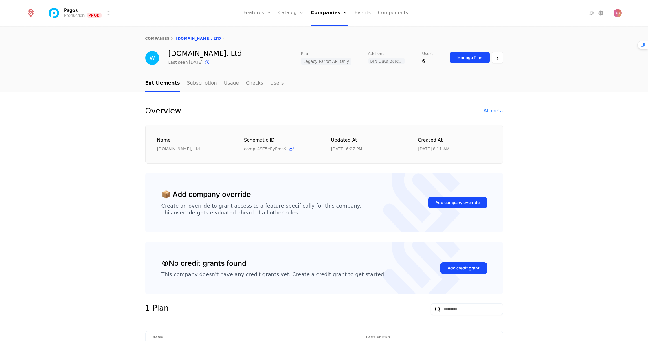
click at [481, 58] on div "Manage Plan" at bounding box center [469, 58] width 25 height 6
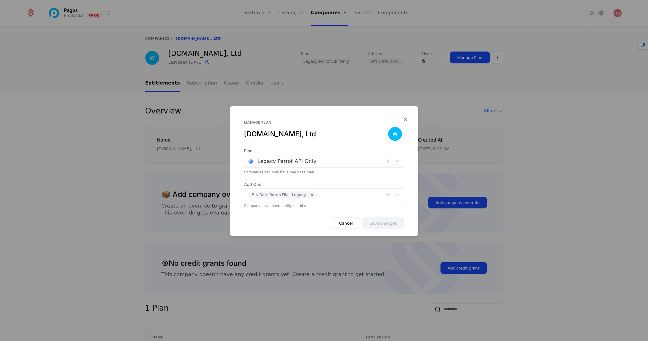
click at [320, 159] on div at bounding box center [314, 161] width 132 height 8
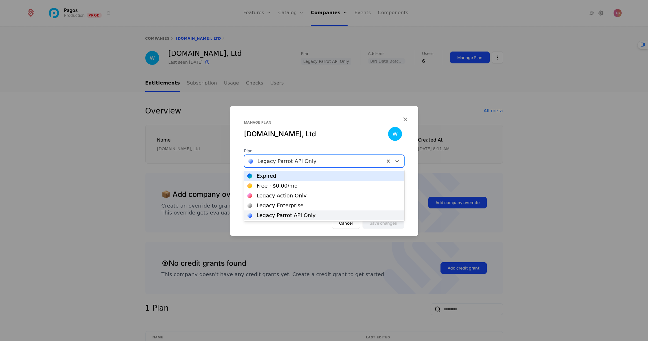
click at [406, 120] on icon "button" at bounding box center [405, 119] width 8 height 8
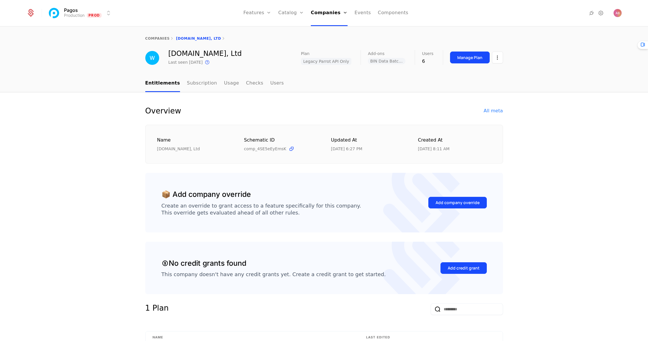
click at [291, 28] on link "Plans" at bounding box center [300, 28] width 30 height 5
select select "***"
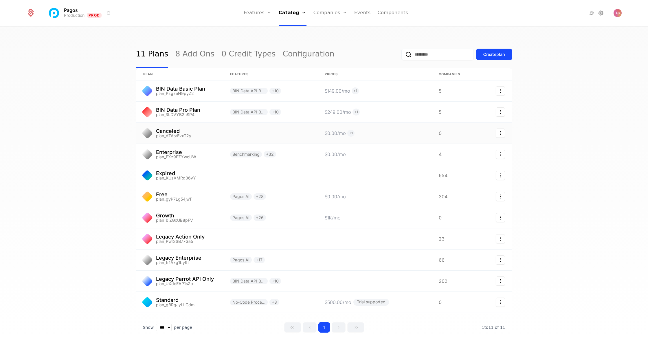
click at [196, 131] on link at bounding box center [179, 133] width 87 height 21
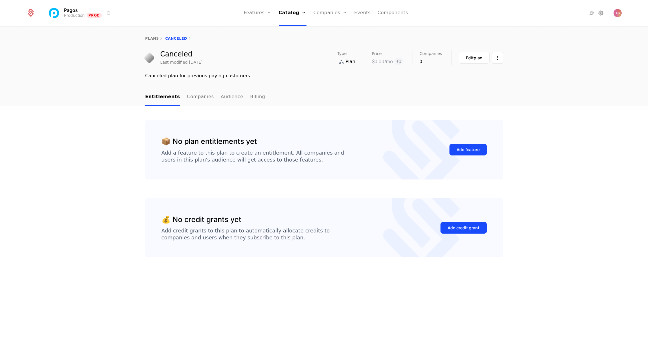
click at [290, 31] on link "Plans" at bounding box center [301, 28] width 30 height 5
select select "***"
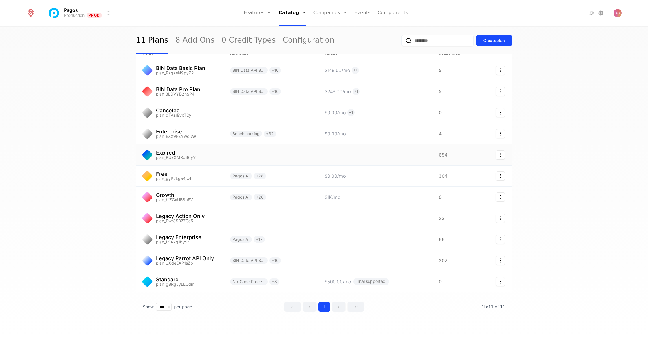
scroll to position [19, 0]
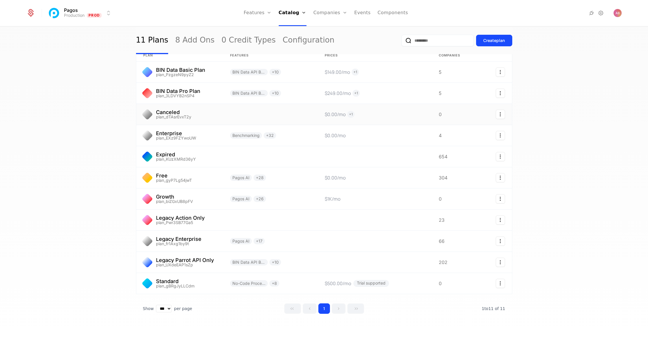
click at [234, 115] on link at bounding box center [270, 114] width 95 height 21
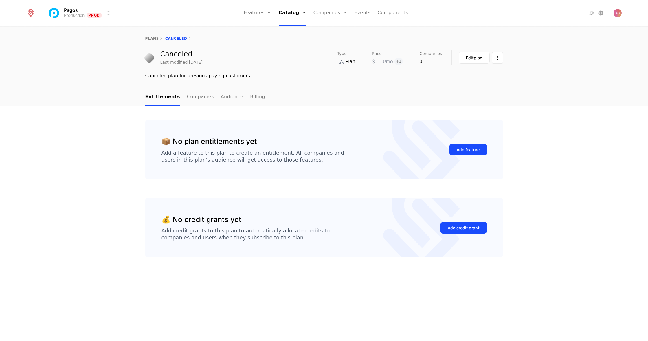
click at [468, 60] on div "Edit plan" at bounding box center [474, 58] width 16 height 6
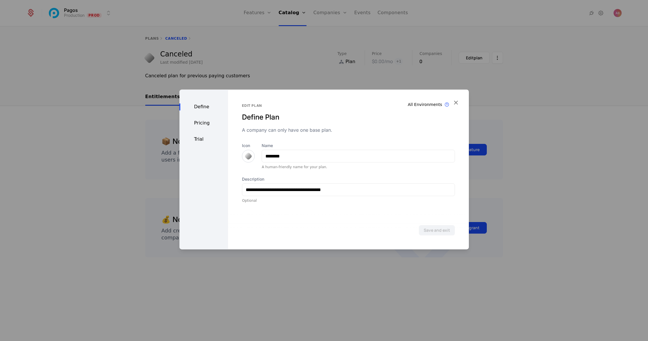
click at [454, 101] on icon "button" at bounding box center [456, 103] width 8 height 8
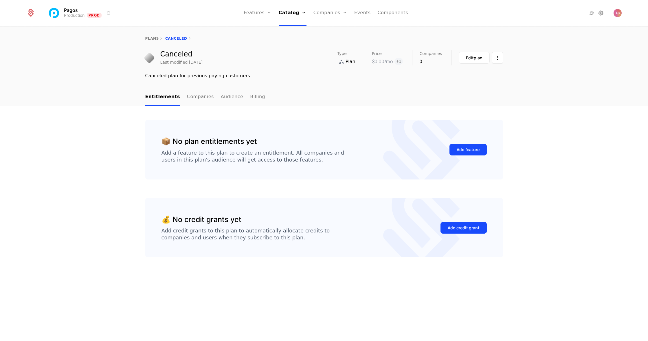
click at [250, 98] on link "Billing" at bounding box center [257, 97] width 15 height 17
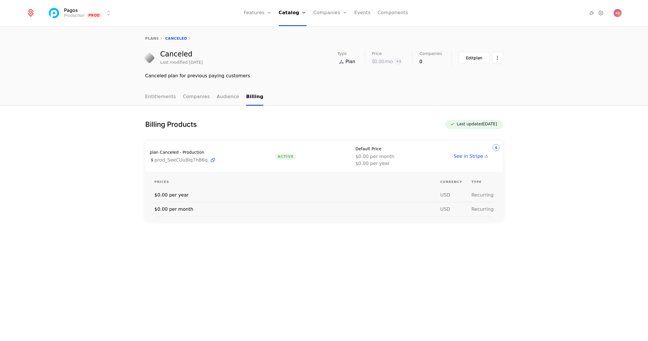
click at [164, 94] on link "Entitlements" at bounding box center [160, 97] width 31 height 17
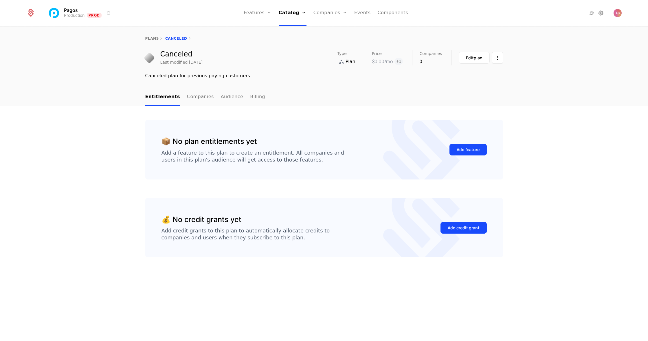
click at [250, 99] on link "Billing" at bounding box center [257, 97] width 15 height 17
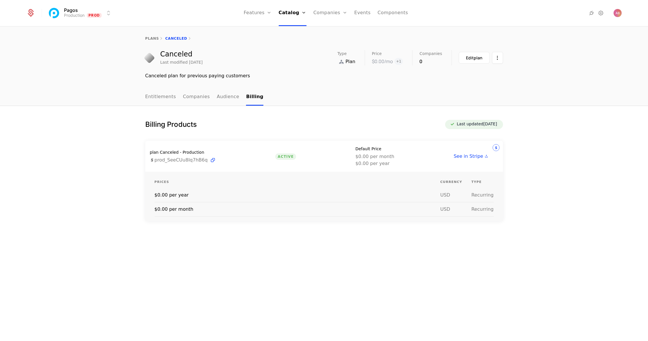
click at [476, 60] on div "Edit plan" at bounding box center [474, 58] width 16 height 6
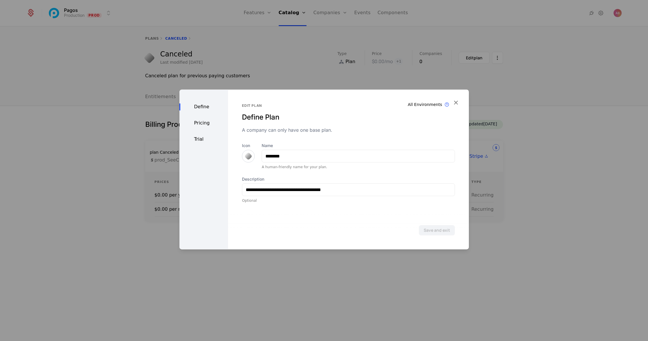
click at [204, 124] on div "Pricing" at bounding box center [203, 122] width 49 height 7
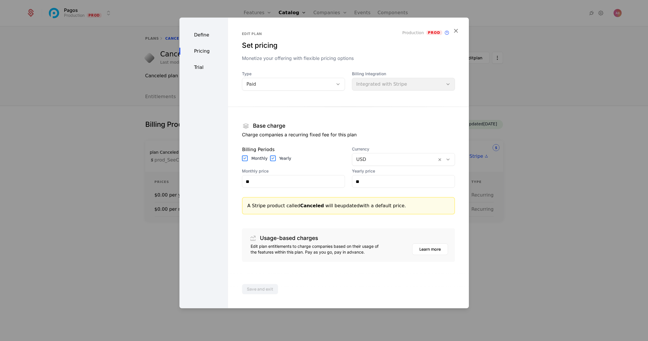
click at [338, 85] on icon at bounding box center [337, 84] width 5 height 5
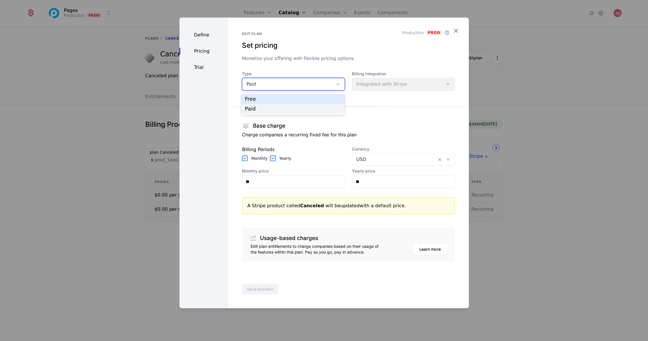
click at [329, 97] on div "Free" at bounding box center [293, 98] width 96 height 5
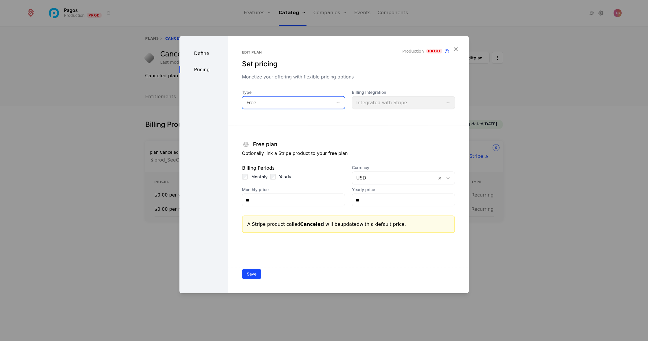
click at [336, 103] on icon at bounding box center [337, 102] width 5 height 5
click at [338, 100] on div at bounding box center [338, 103] width 10 height 6
click at [253, 273] on button "Save" at bounding box center [251, 274] width 19 height 10
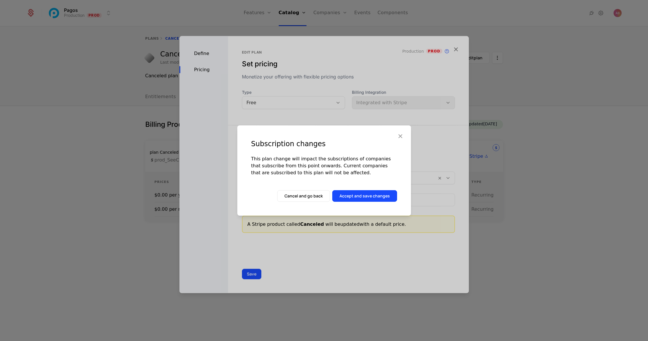
click at [371, 197] on button "Accept and save changes" at bounding box center [364, 196] width 65 height 12
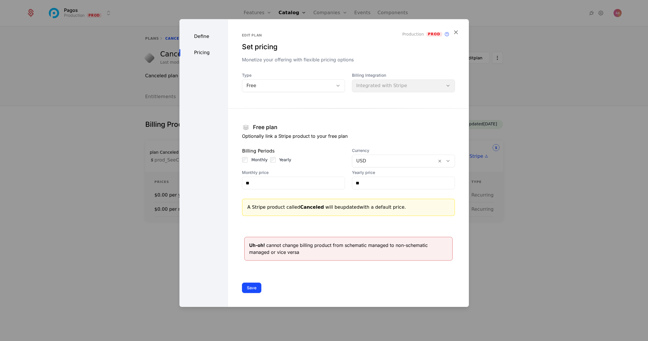
click at [453, 32] on icon "button" at bounding box center [456, 32] width 8 height 8
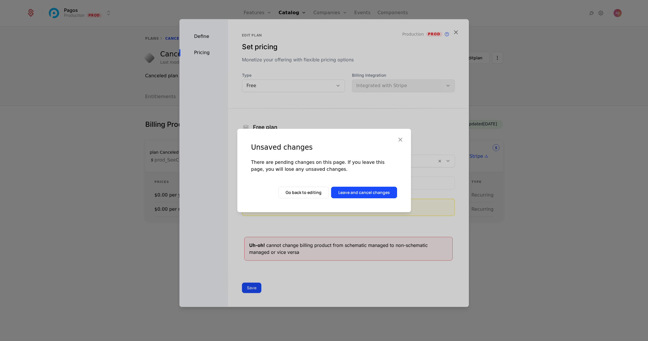
click at [356, 195] on button "Leave and cancel changes" at bounding box center [364, 193] width 66 height 12
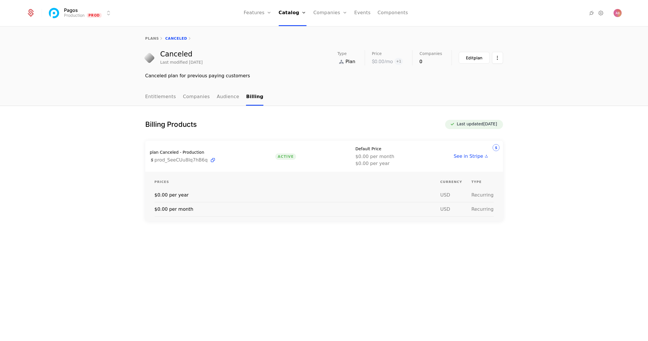
click at [152, 38] on link "plans" at bounding box center [152, 38] width 14 height 4
select select "***"
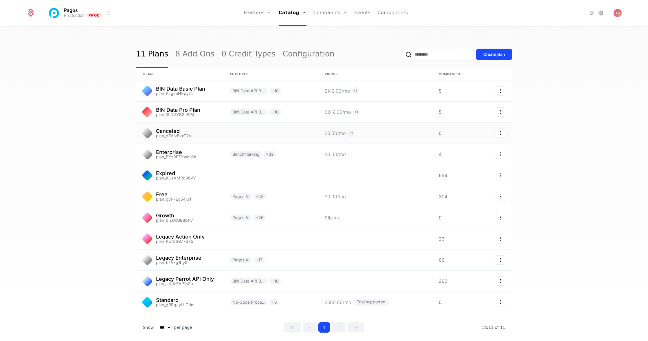
click at [501, 133] on icon "Select action" at bounding box center [500, 132] width 9 height 9
click at [484, 147] on div "Delete plan" at bounding box center [471, 149] width 35 height 8
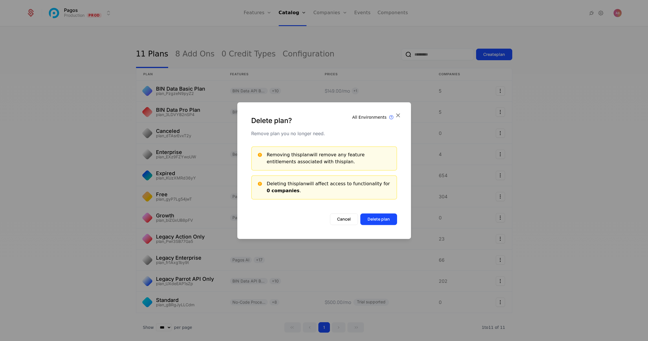
click at [374, 222] on button "Delete plan" at bounding box center [378, 219] width 37 height 12
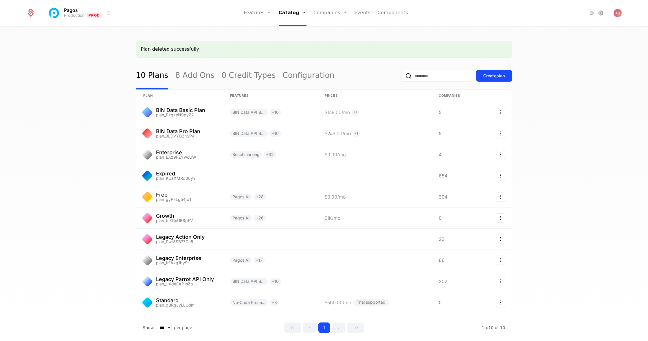
click at [504, 75] on button "Create plan" at bounding box center [494, 76] width 36 height 12
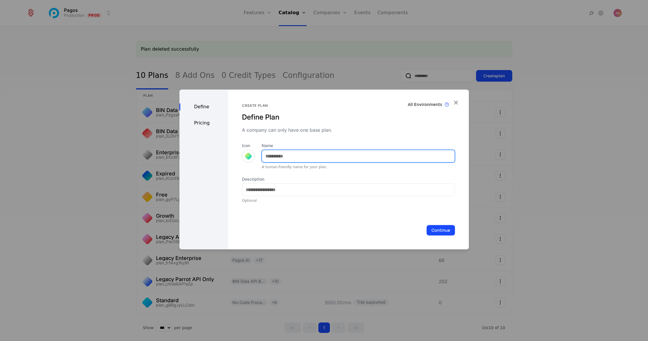
click at [283, 159] on input "Name" at bounding box center [358, 156] width 192 height 12
drag, startPoint x: 289, startPoint y: 157, endPoint x: 228, endPoint y: 149, distance: 61.0
click at [228, 149] on div "All Environments Plan exist in all environments Create plan Define Plan A compa…" at bounding box center [348, 169] width 240 height 160
type input "*******"
click at [297, 144] on label "Name" at bounding box center [357, 146] width 193 height 6
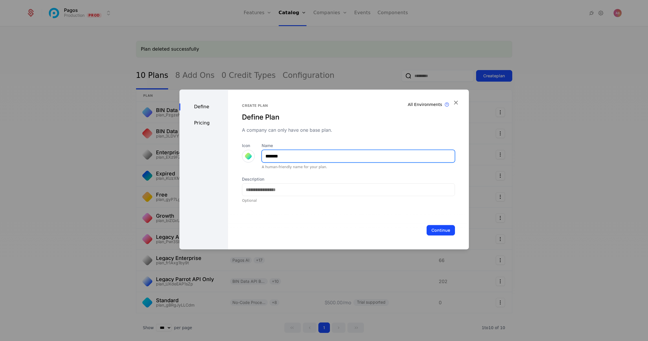
click at [297, 150] on input "*******" at bounding box center [358, 156] width 192 height 12
click at [203, 123] on div "Pricing" at bounding box center [203, 122] width 49 height 7
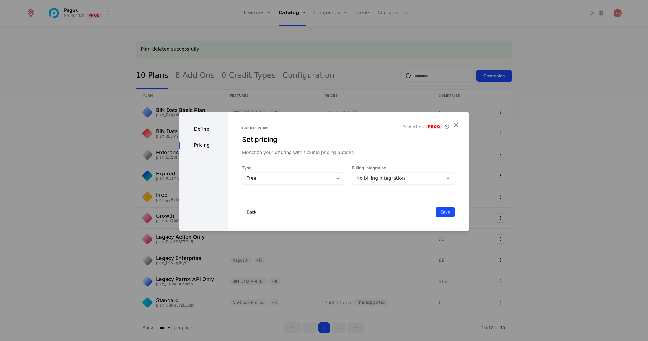
click at [206, 127] on div "Define" at bounding box center [203, 129] width 49 height 7
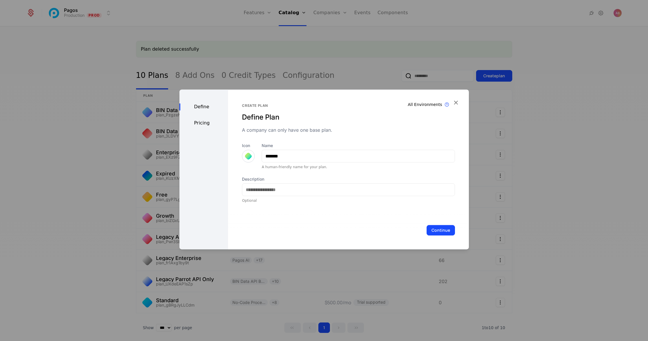
click at [204, 113] on div "Define Pricing" at bounding box center [203, 169] width 49 height 160
click at [201, 120] on div "Pricing" at bounding box center [203, 122] width 49 height 7
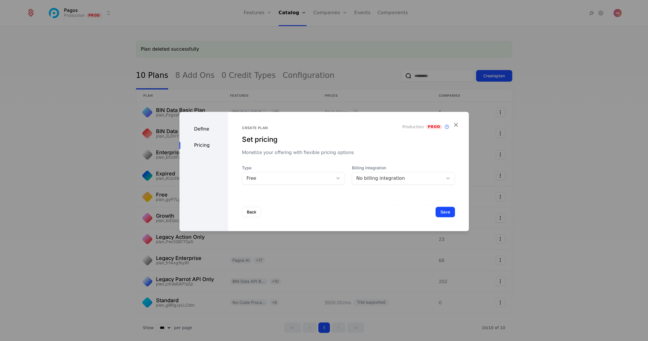
click at [445, 214] on button "Save" at bounding box center [444, 212] width 19 height 10
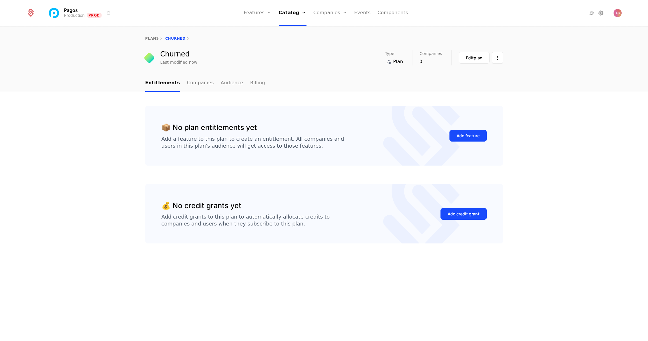
click at [152, 37] on link "plans" at bounding box center [152, 38] width 14 height 4
select select "***"
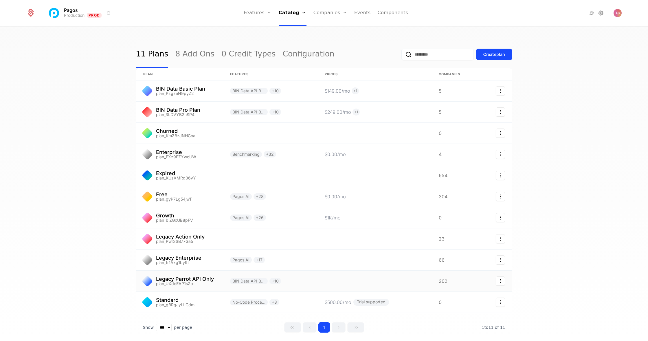
click at [188, 279] on link at bounding box center [179, 280] width 87 height 21
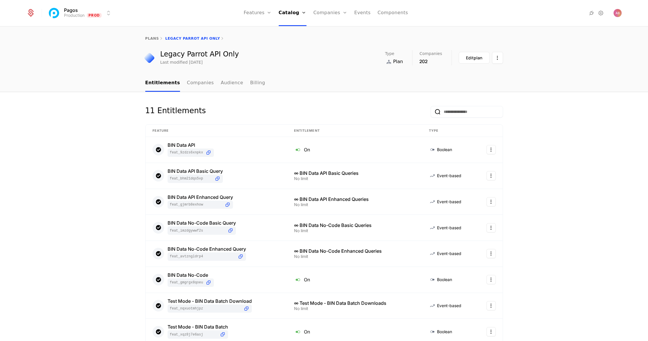
click at [194, 83] on link "Companies" at bounding box center [200, 83] width 27 height 17
select select "***"
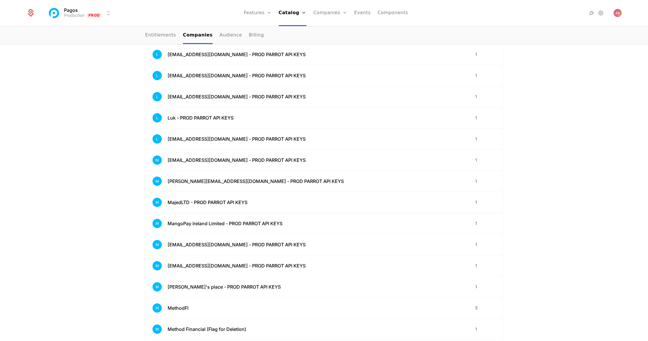
scroll to position [2034, 0]
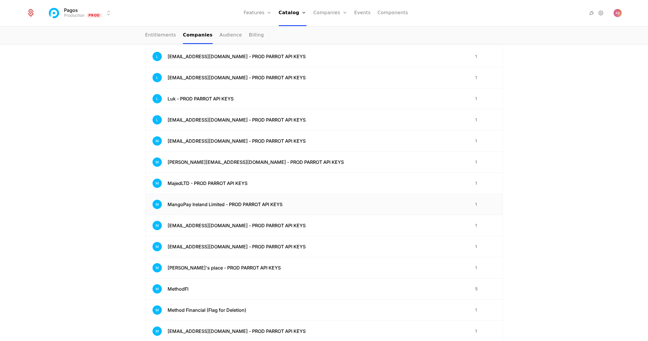
click at [214, 207] on span "MangoPay Ireland Limited - PROD PARROT API KEYS" at bounding box center [224, 204] width 115 height 7
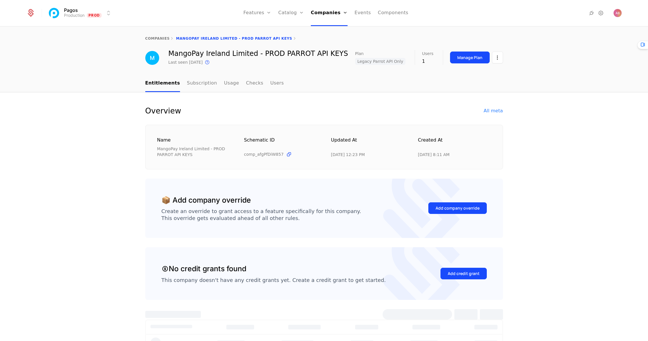
select select "***"
click at [270, 84] on link "Users" at bounding box center [277, 83] width 14 height 17
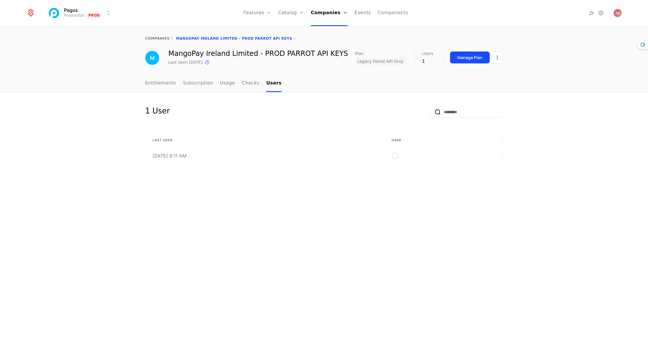
click at [161, 81] on link "Entitlements" at bounding box center [160, 83] width 31 height 17
select select "***"
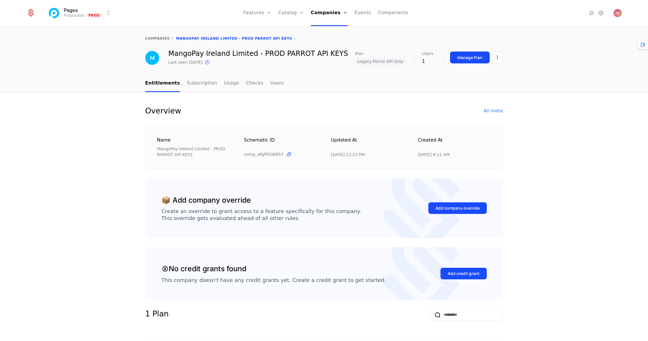
click at [161, 36] on link "companies" at bounding box center [157, 38] width 25 height 4
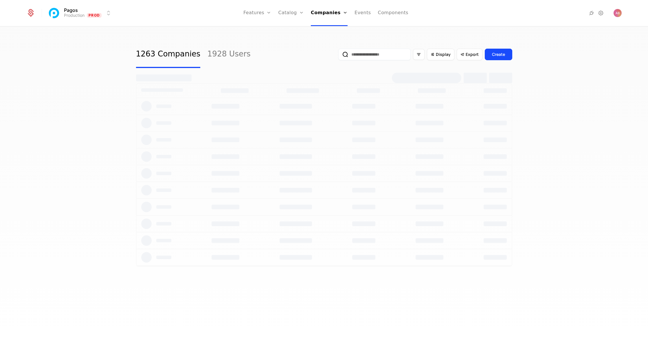
click at [296, 31] on link "Plans" at bounding box center [300, 28] width 30 height 5
select select "***"
